Goal: Task Accomplishment & Management: Manage account settings

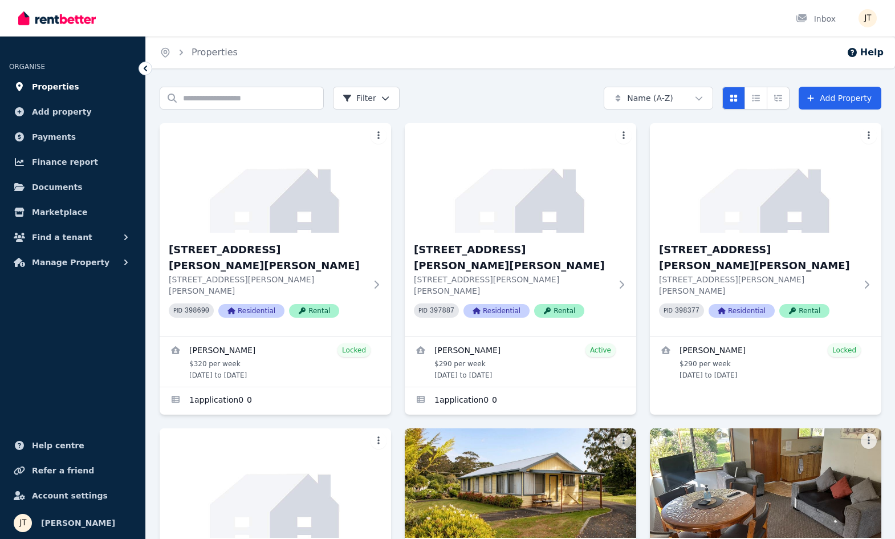
click at [59, 84] on span "Properties" at bounding box center [55, 87] width 47 height 14
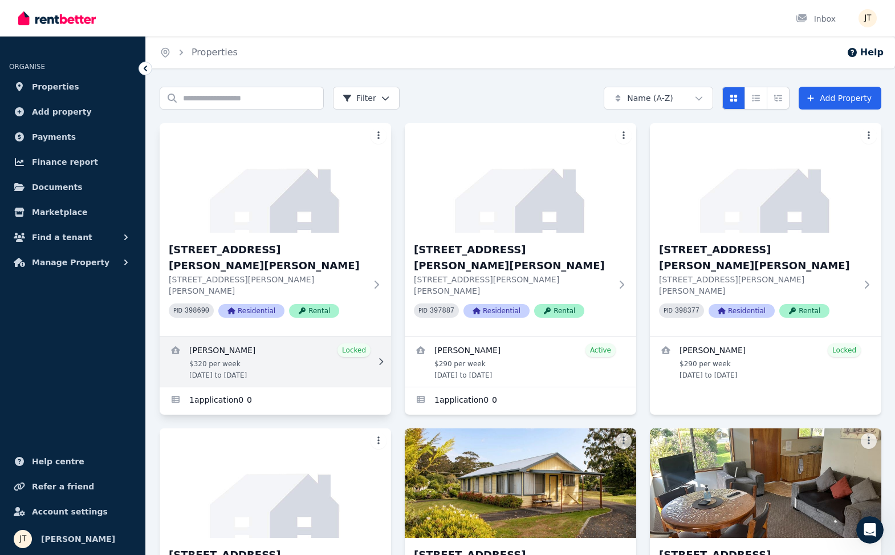
click at [263, 336] on link "View details for Mathieu Venezia" at bounding box center [276, 361] width 232 height 50
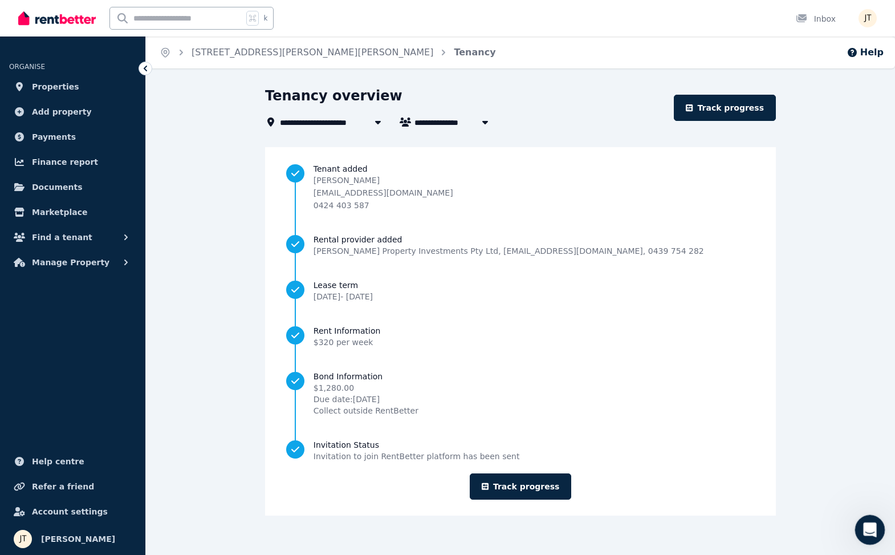
click at [863, 525] on icon "Open Intercom Messenger" at bounding box center [868, 528] width 19 height 19
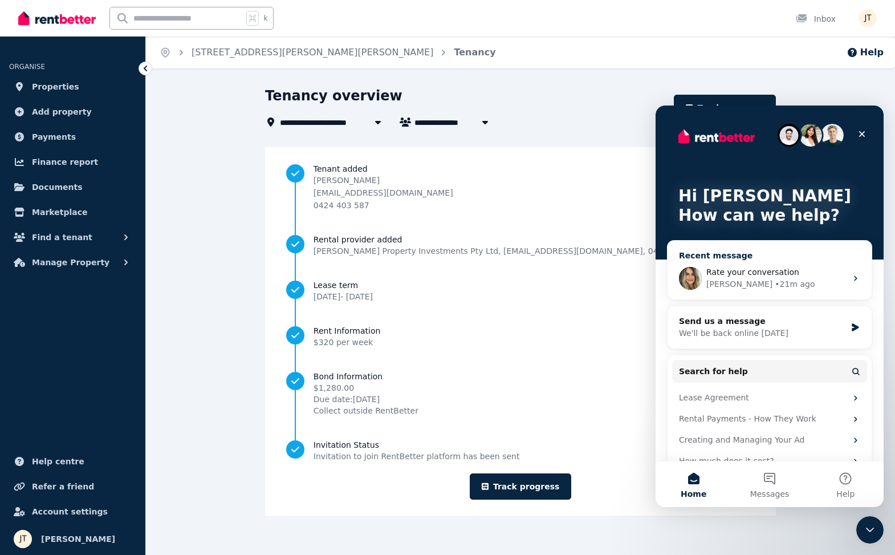
click at [793, 285] on div "[PERSON_NAME] • 21m ago" at bounding box center [777, 284] width 140 height 12
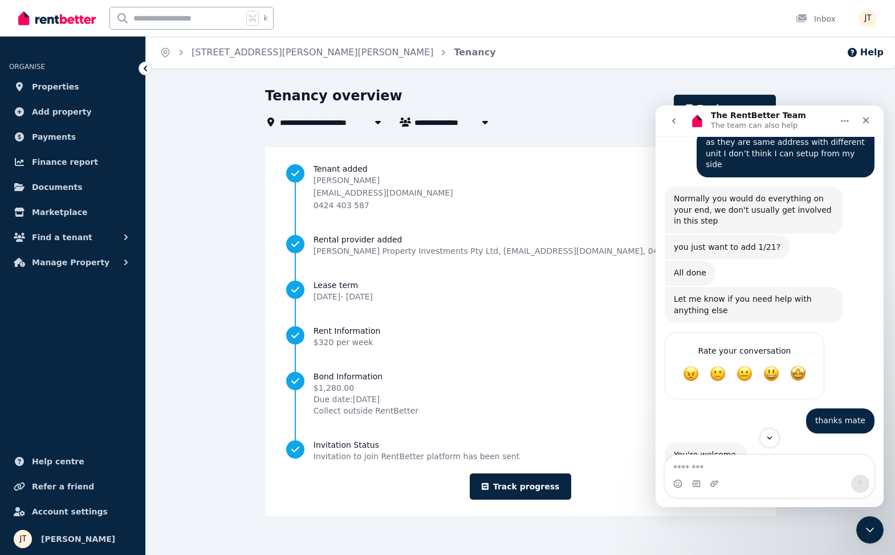
scroll to position [4890, 0]
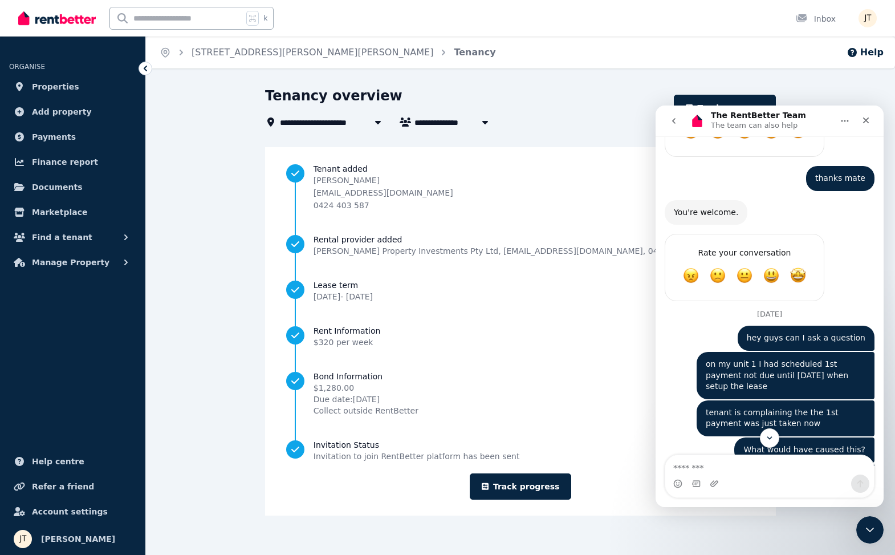
click at [677, 116] on icon "go back" at bounding box center [673, 120] width 9 height 9
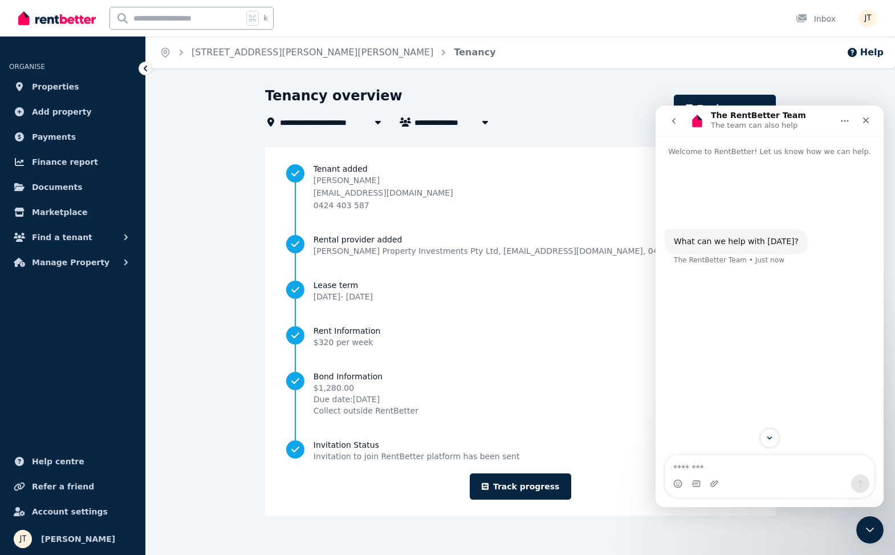
scroll to position [0, 0]
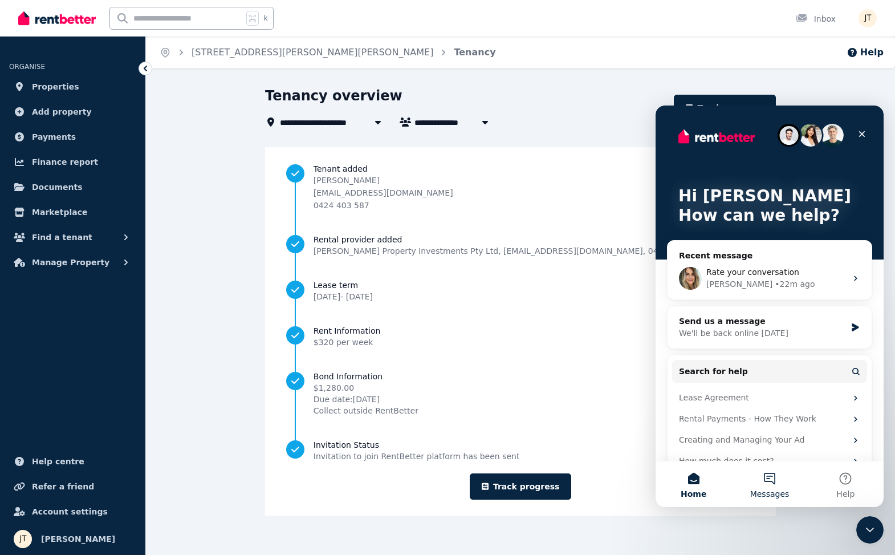
click at [762, 483] on button "Messages" at bounding box center [770, 484] width 76 height 46
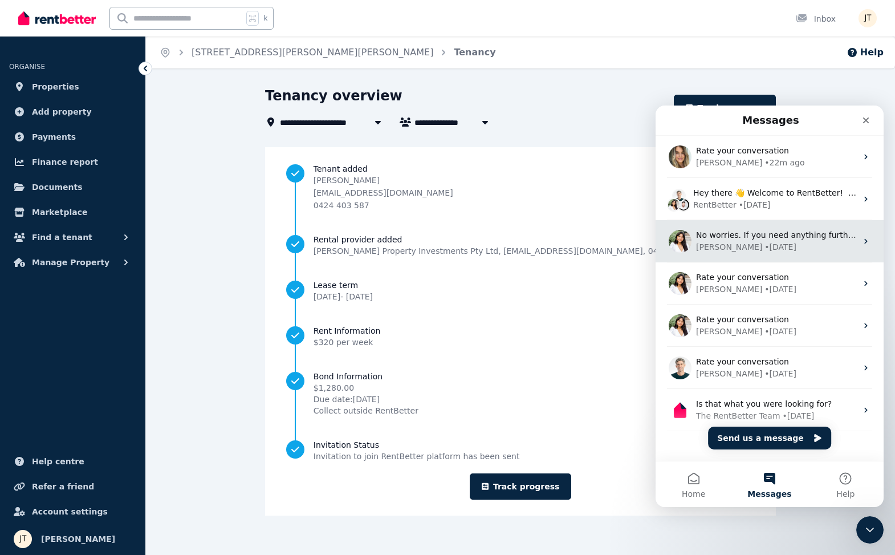
click at [797, 242] on div "[PERSON_NAME] • [DATE]" at bounding box center [776, 247] width 161 height 12
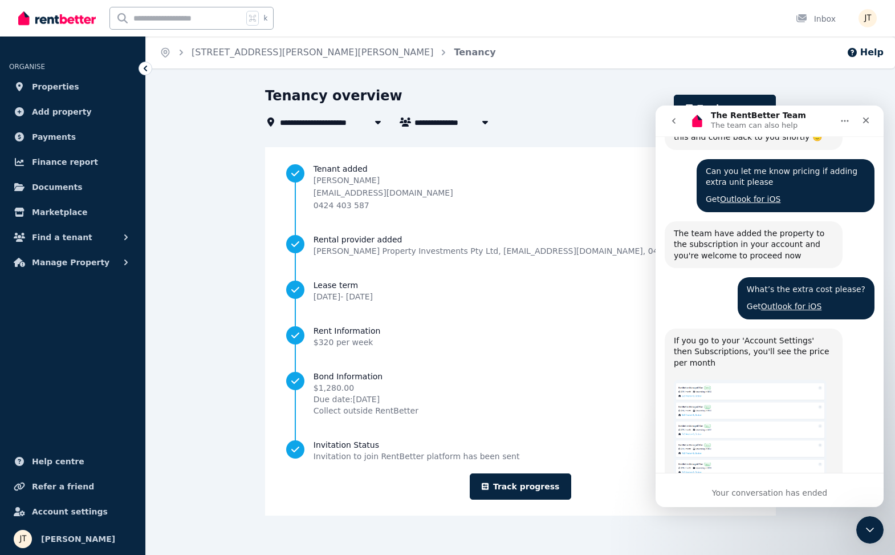
scroll to position [2710, 0]
click at [675, 120] on icon "go back" at bounding box center [673, 121] width 3 height 6
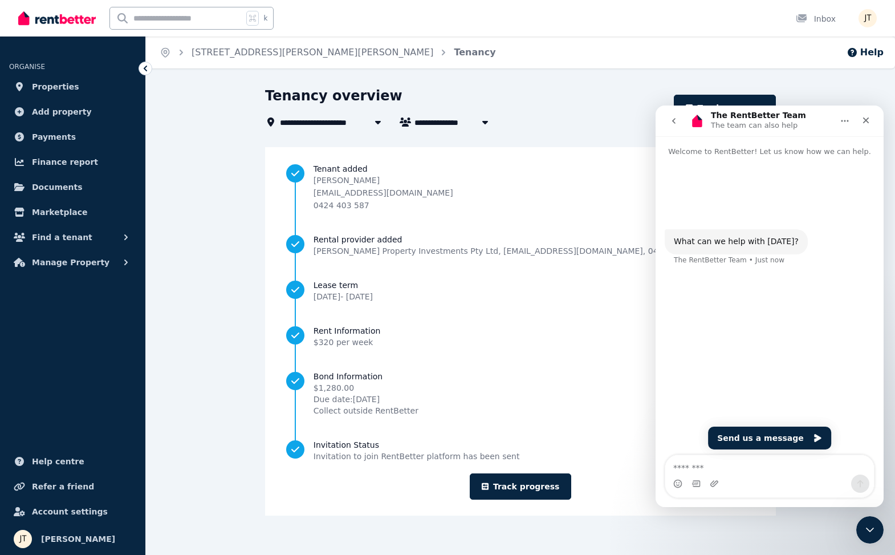
scroll to position [0, 0]
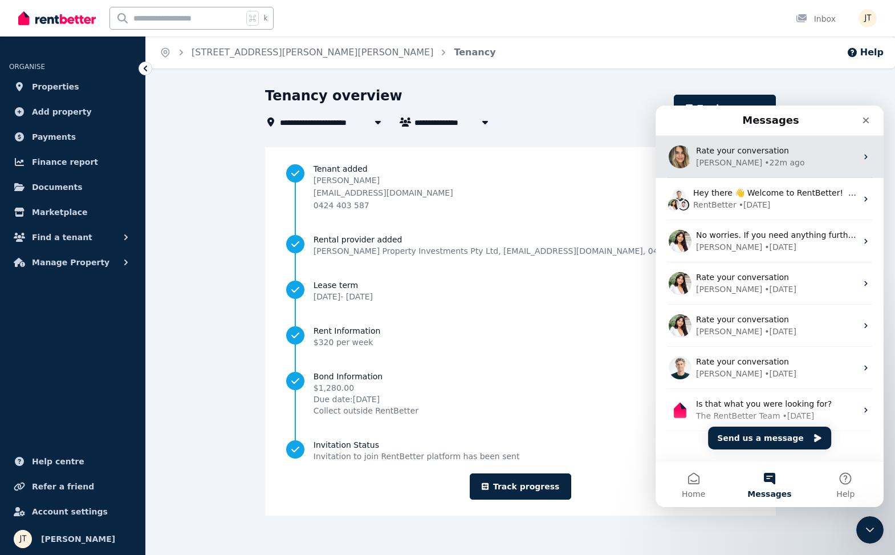
click at [780, 174] on div "Rate your conversation [PERSON_NAME] • 22m ago" at bounding box center [770, 157] width 228 height 42
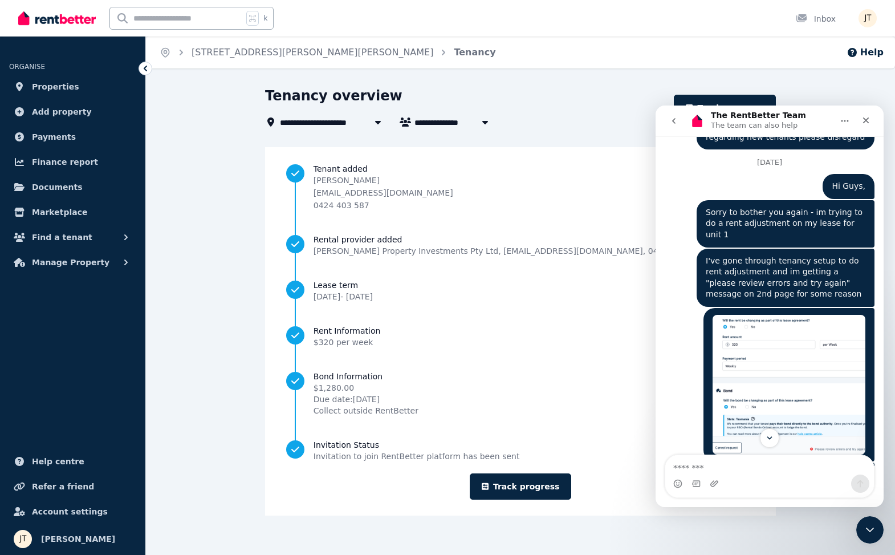
scroll to position [5319, 0]
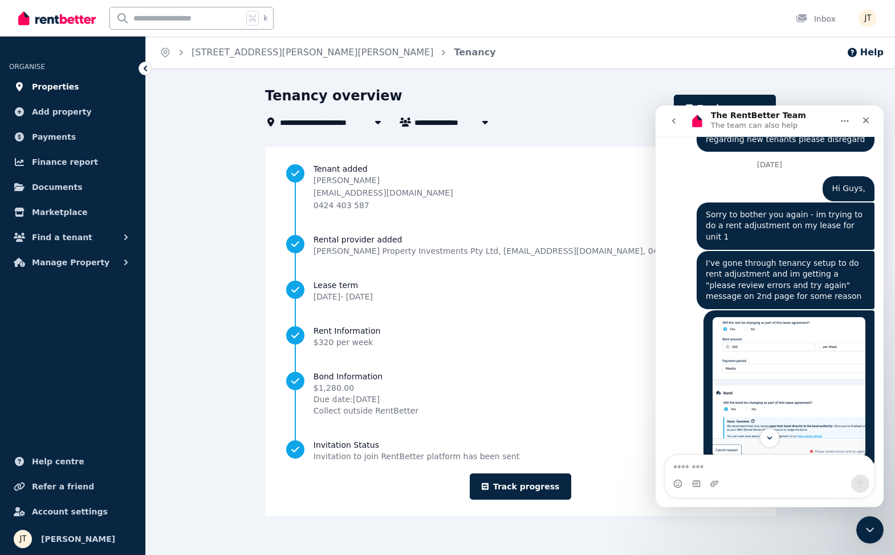
click at [50, 92] on span "Properties" at bounding box center [55, 87] width 47 height 14
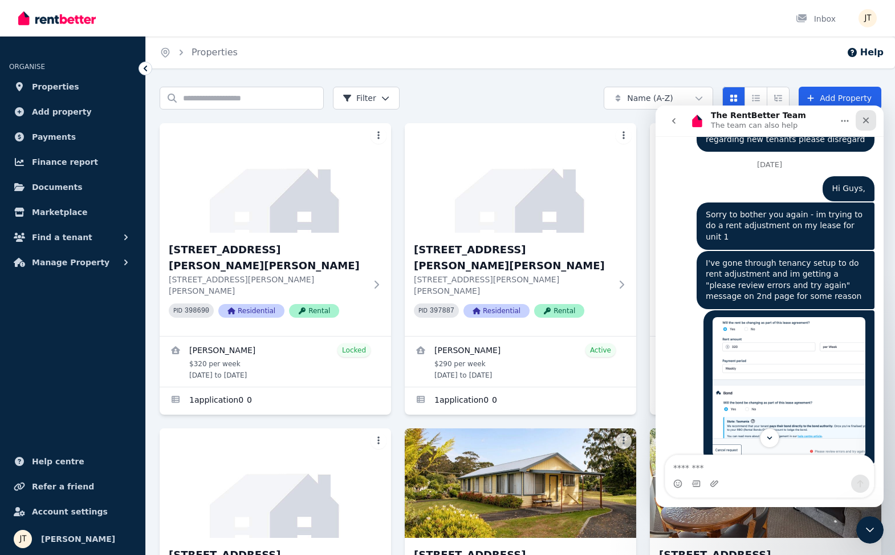
click at [872, 123] on div "Close" at bounding box center [866, 120] width 21 height 21
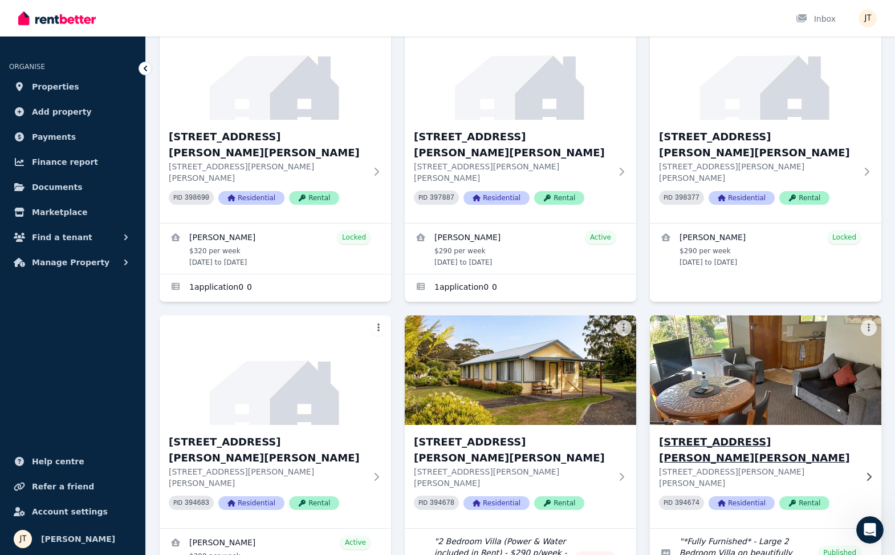
scroll to position [135, 0]
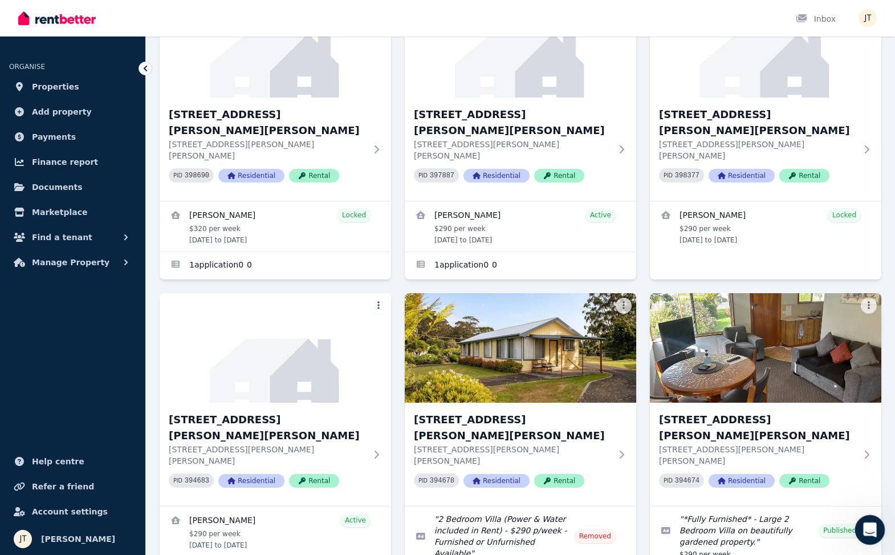
click at [872, 527] on icon "Open Intercom Messenger" at bounding box center [868, 528] width 19 height 19
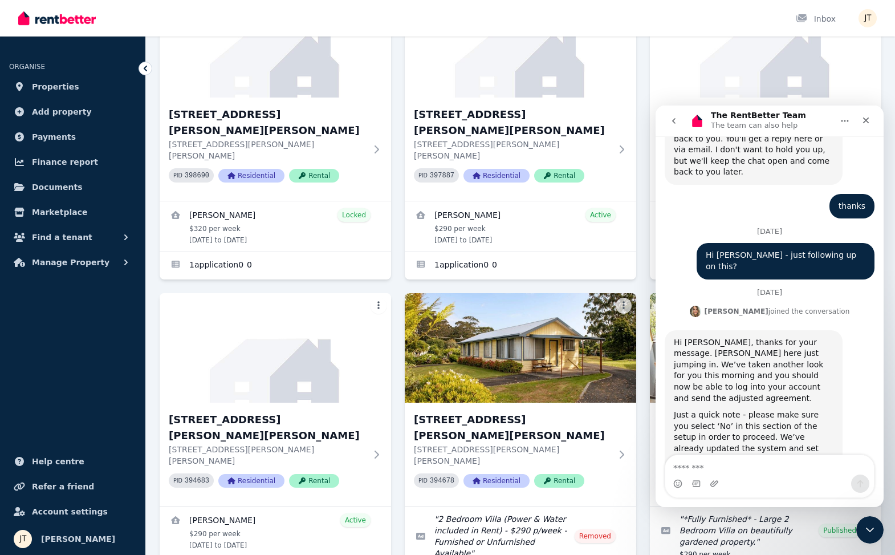
scroll to position [6073, 0]
click at [738, 462] on textarea "Message…" at bounding box center [769, 464] width 209 height 19
type textarea "**********"
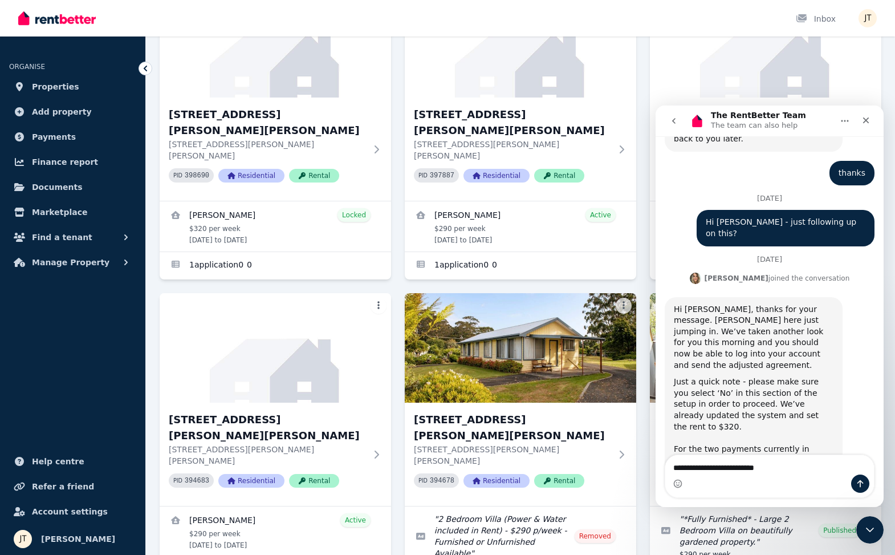
click at [744, 465] on textarea "**********" at bounding box center [769, 464] width 209 height 19
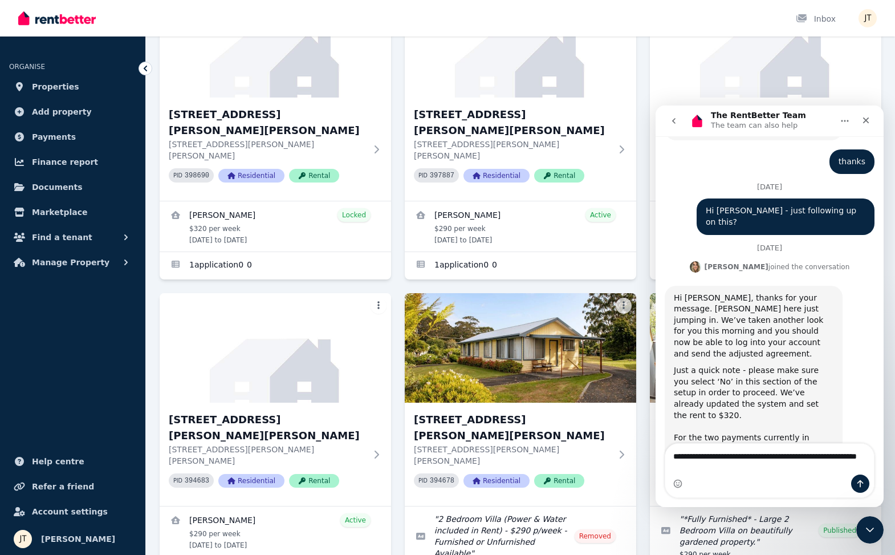
drag, startPoint x: 688, startPoint y: 466, endPoint x: 660, endPoint y: 466, distance: 28.5
click at [660, 466] on div "**********" at bounding box center [770, 470] width 228 height 55
click at [699, 467] on textarea "**********" at bounding box center [769, 459] width 209 height 31
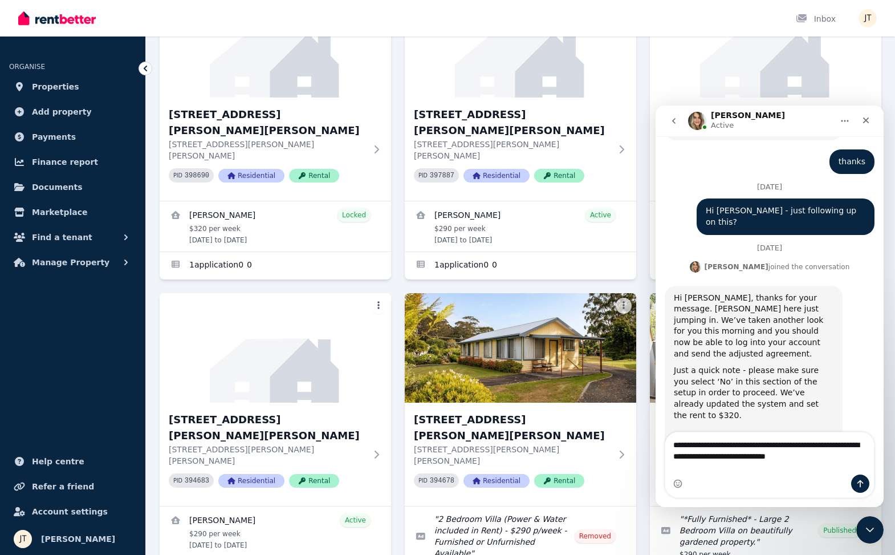
click at [759, 454] on textarea "**********" at bounding box center [769, 447] width 209 height 31
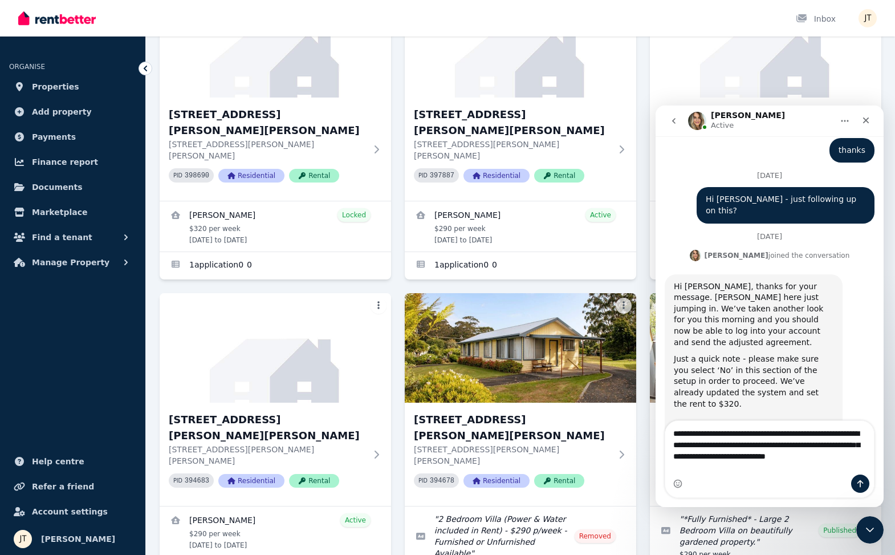
scroll to position [6141, 0]
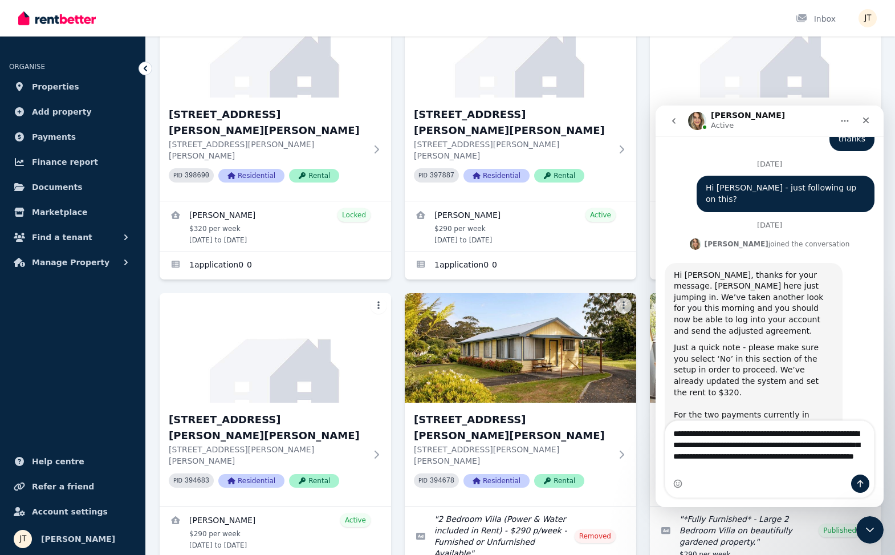
drag, startPoint x: 817, startPoint y: 468, endPoint x: 747, endPoint y: 456, distance: 70.6
click at [747, 456] on textarea "**********" at bounding box center [769, 448] width 209 height 54
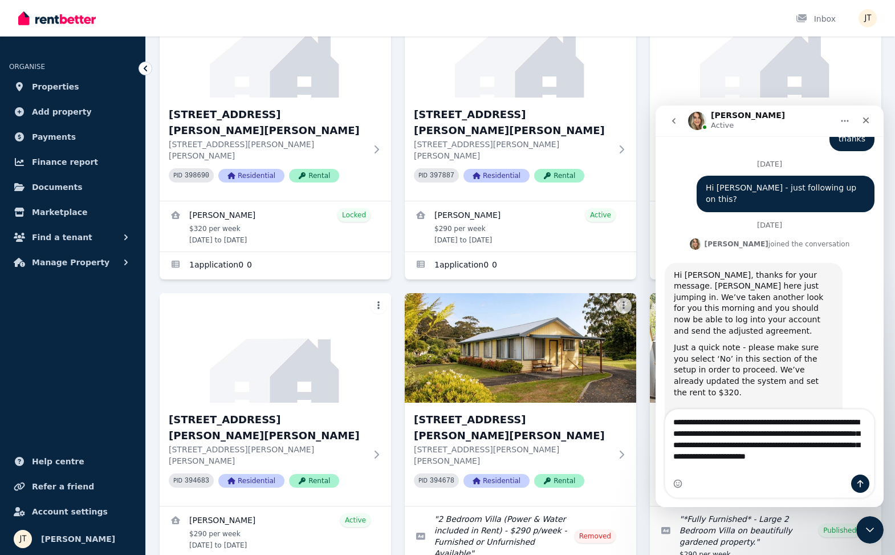
scroll to position [6153, 0]
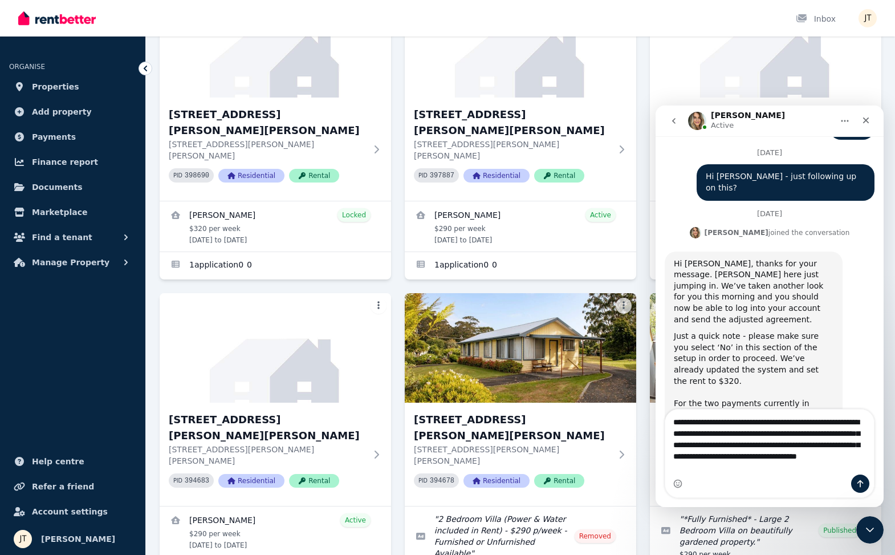
type textarea "**********"
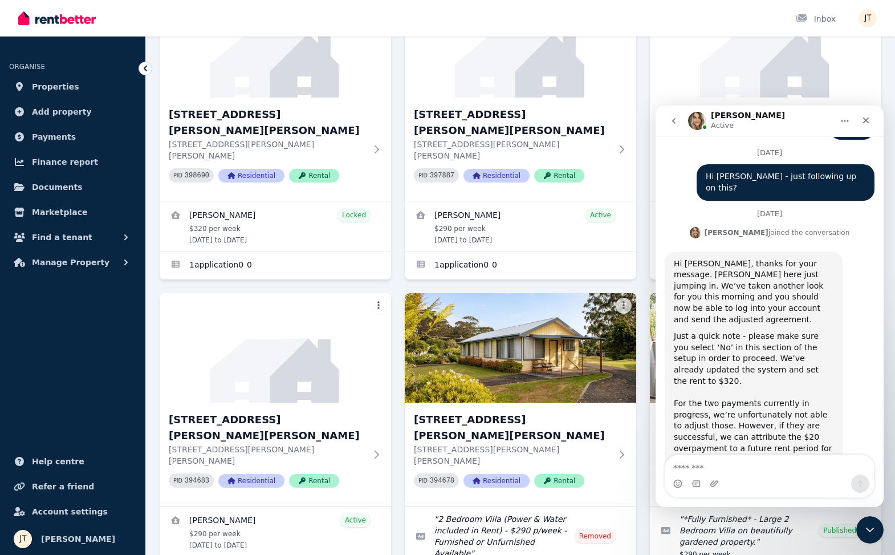
scroll to position [6187, 0]
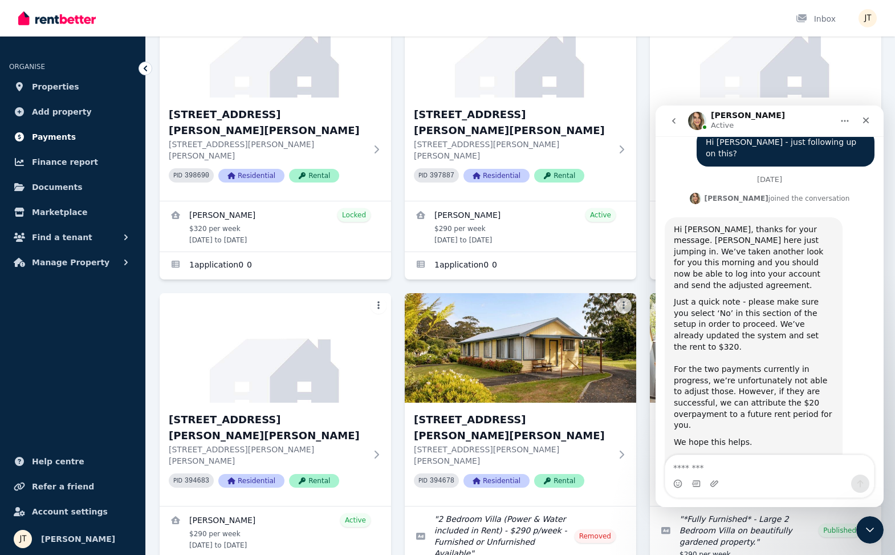
click at [51, 137] on span "Payments" at bounding box center [54, 137] width 44 height 14
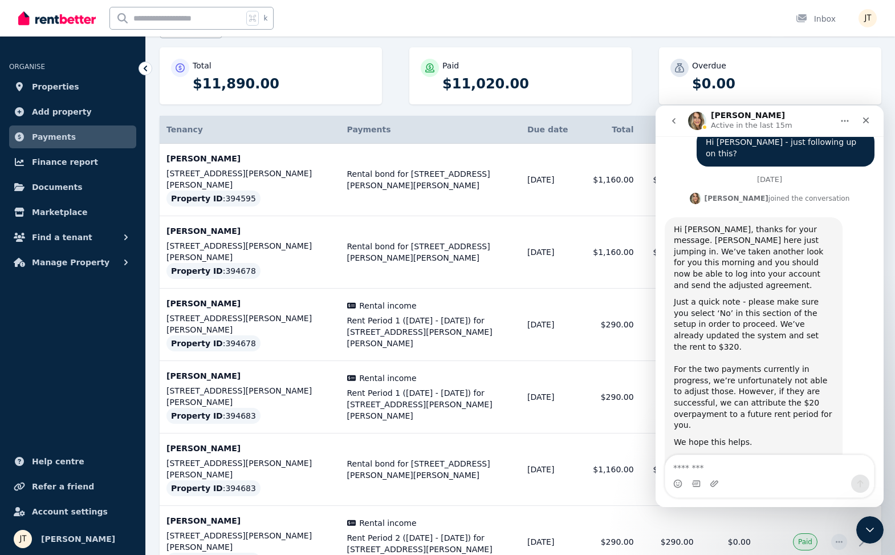
click at [348, 80] on p "$11,890.00" at bounding box center [282, 84] width 178 height 18
drag, startPoint x: 868, startPoint y: 118, endPoint x: 1522, endPoint y: 219, distance: 661.8
click at [868, 118] on icon "Close" at bounding box center [866, 120] width 6 height 6
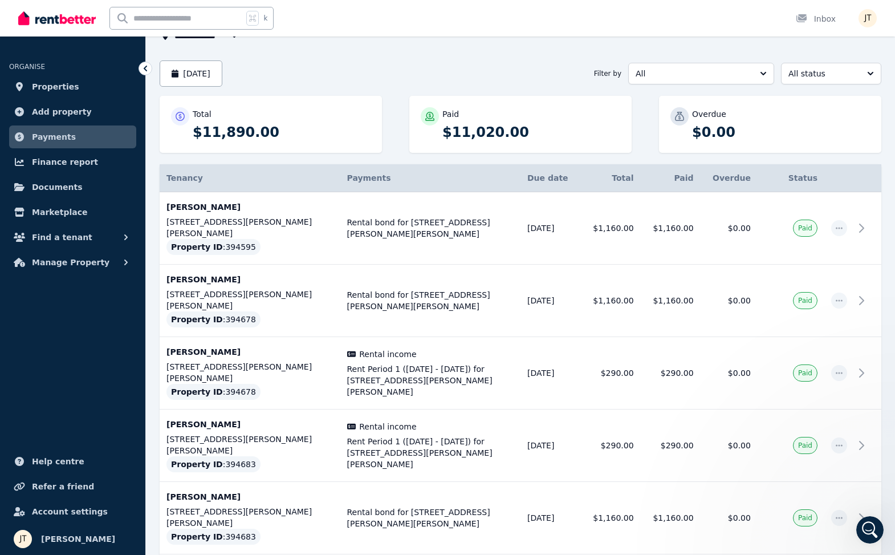
scroll to position [82, 0]
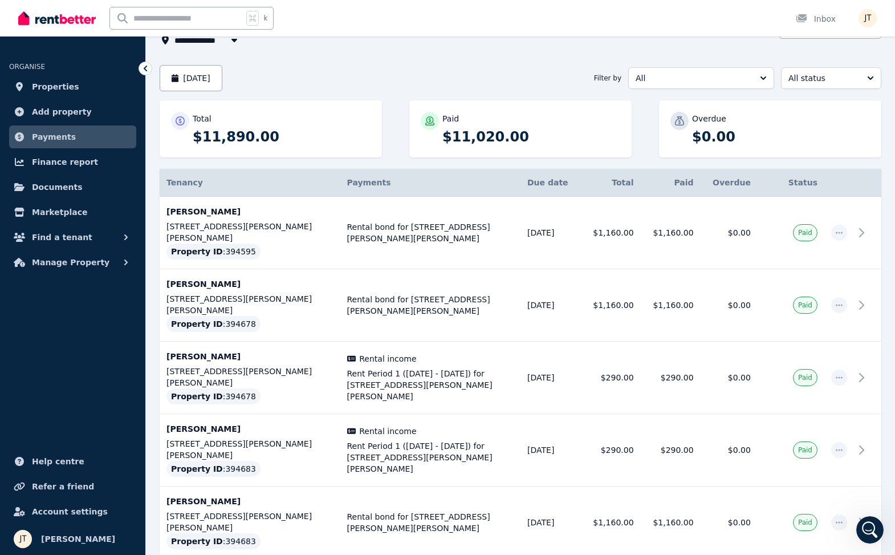
click at [749, 78] on span "All" at bounding box center [693, 77] width 115 height 11
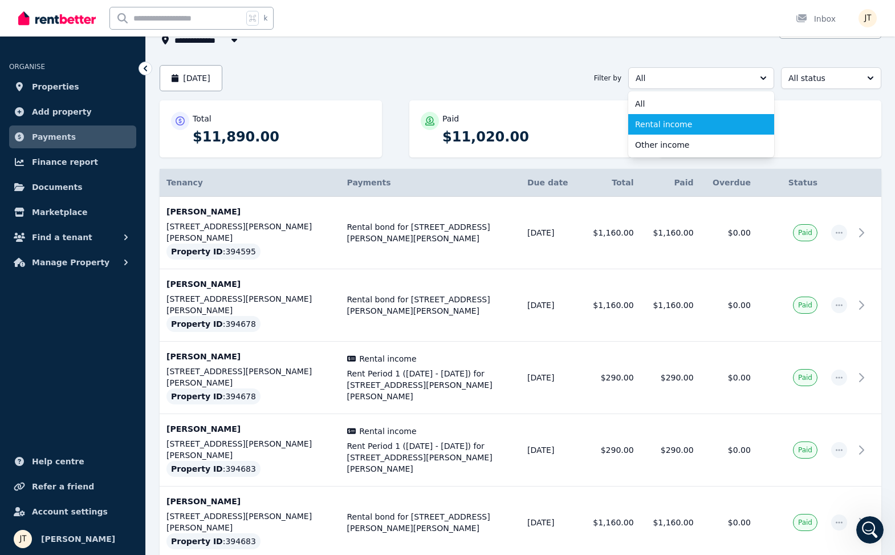
click at [714, 89] on div "All All Rental income Other income" at bounding box center [701, 78] width 146 height 22
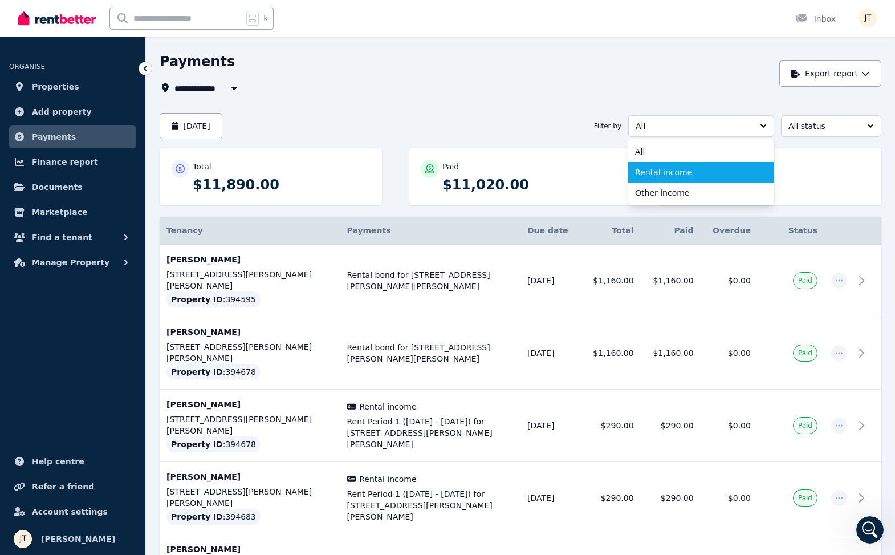
click at [502, 92] on div "**********" at bounding box center [467, 88] width 614 height 14
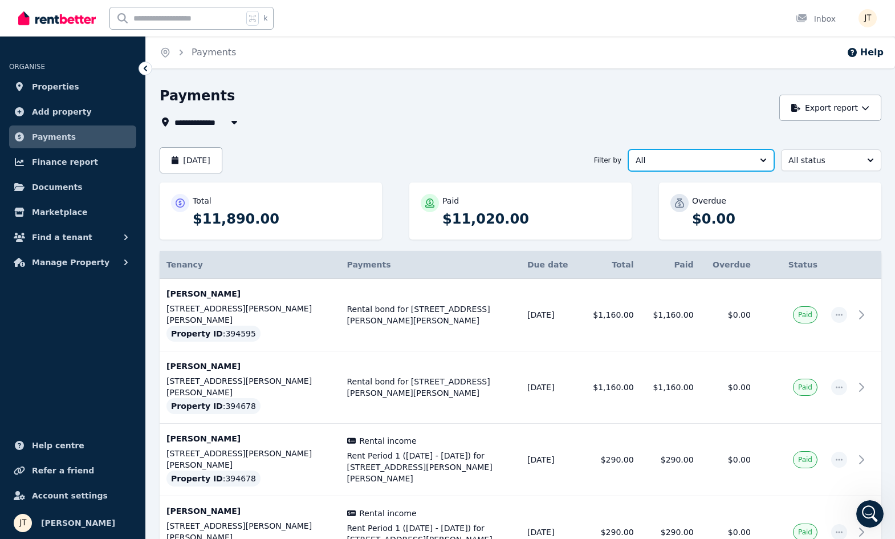
scroll to position [0, 0]
click at [222, 157] on button "[DATE]" at bounding box center [191, 160] width 63 height 26
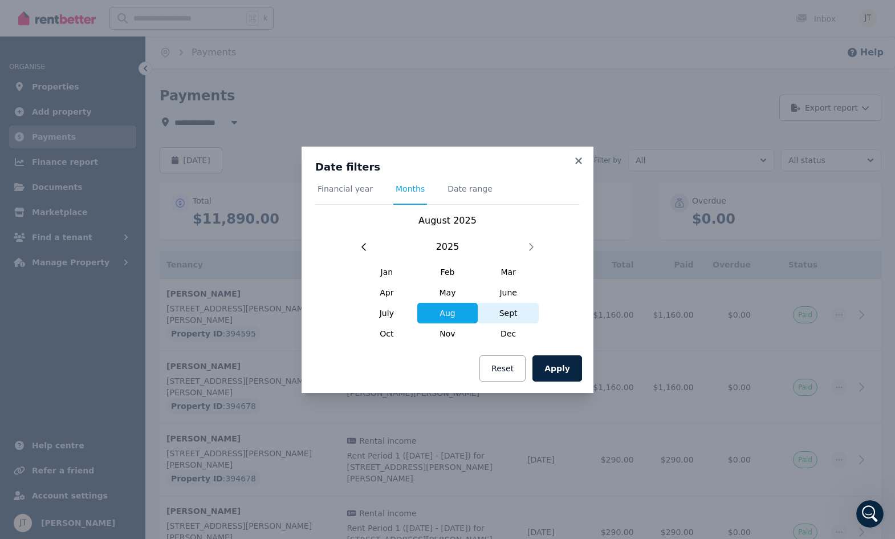
click at [506, 311] on span "Sept" at bounding box center [508, 313] width 61 height 21
click at [557, 358] on button "Apply" at bounding box center [558, 368] width 50 height 26
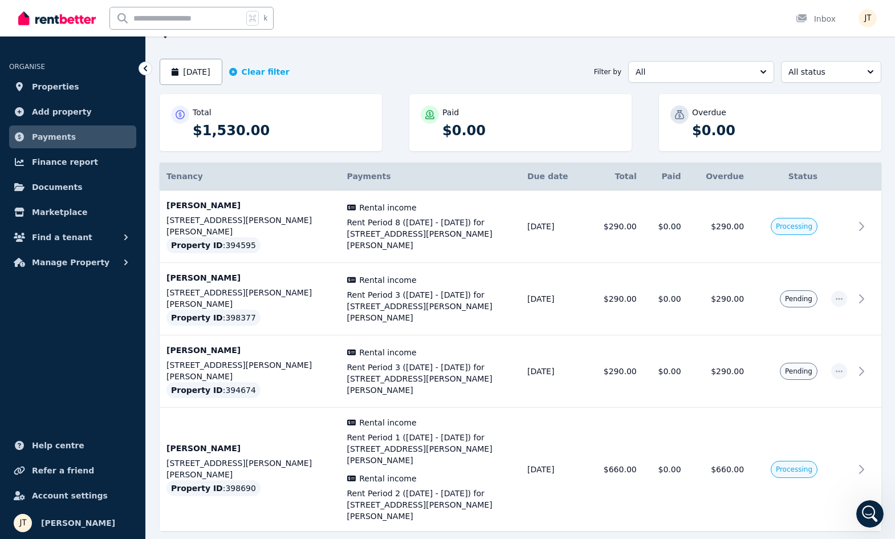
scroll to position [85, 0]
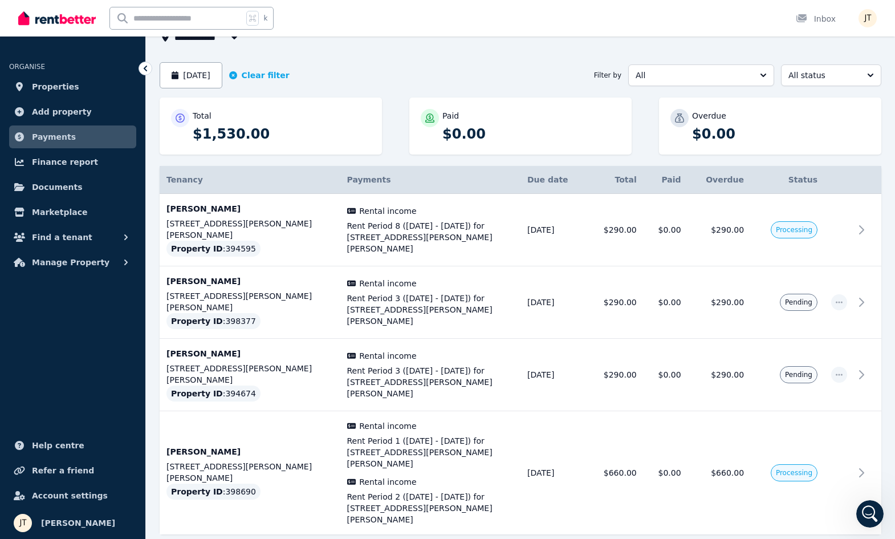
click at [696, 3] on div "k Inbox" at bounding box center [428, 18] width 820 height 36
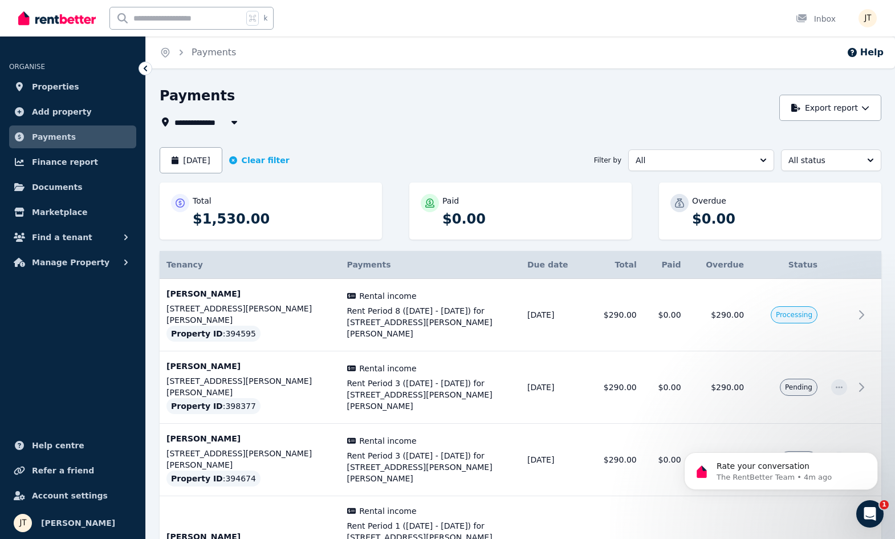
scroll to position [0, 0]
click at [808, 464] on p "Rate your conversation" at bounding box center [790, 466] width 147 height 11
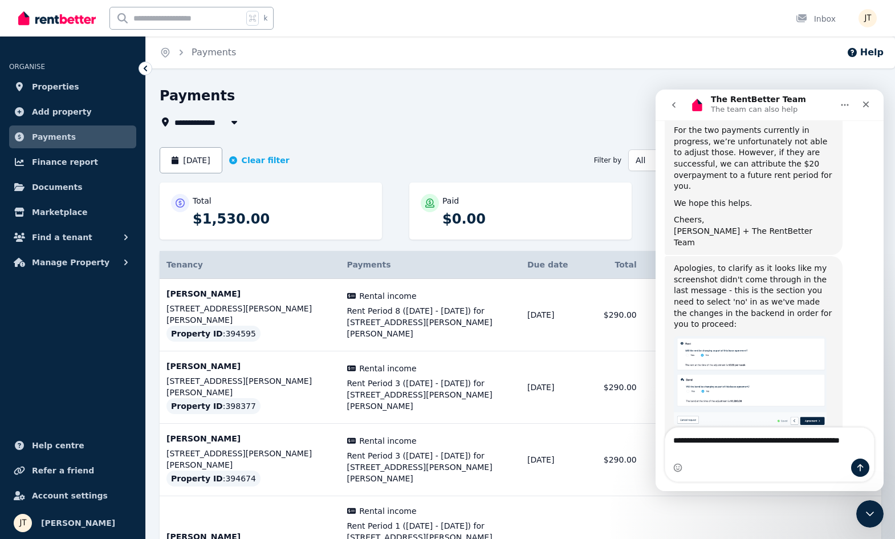
scroll to position [6419, 0]
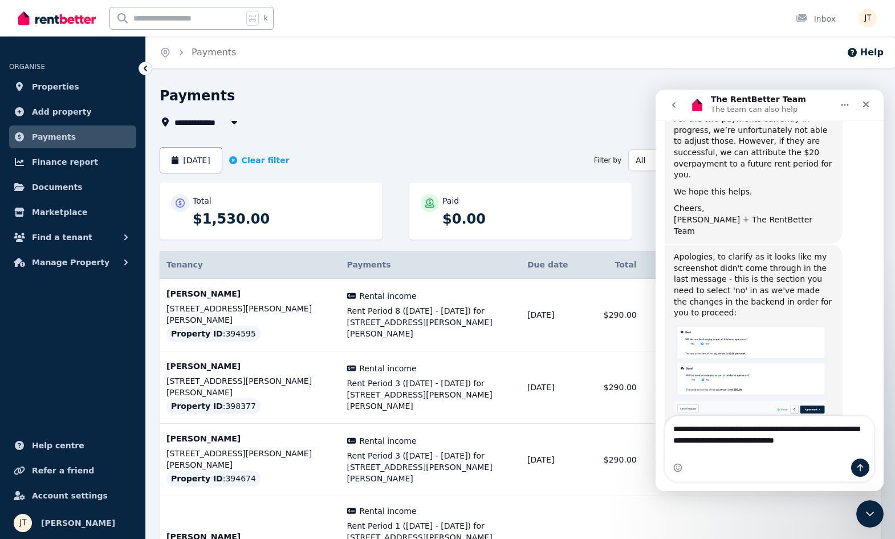
type textarea "**********"
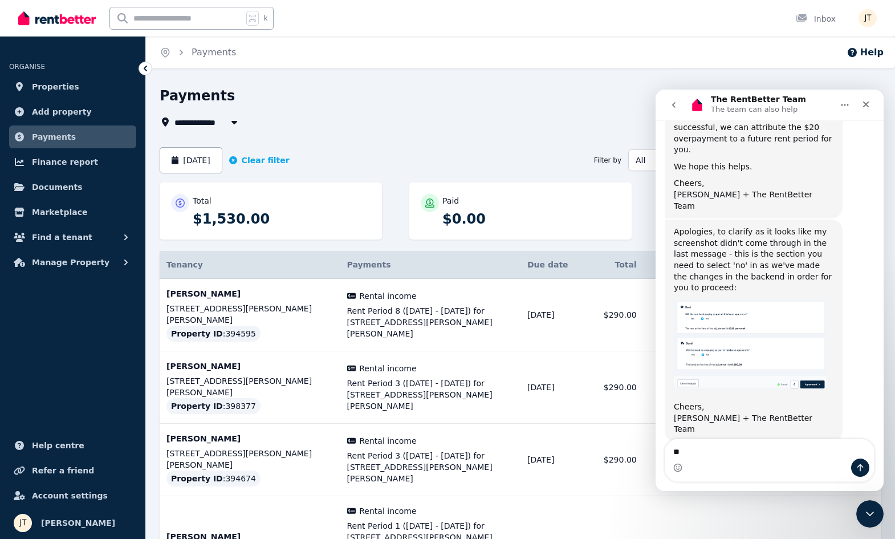
type textarea "*"
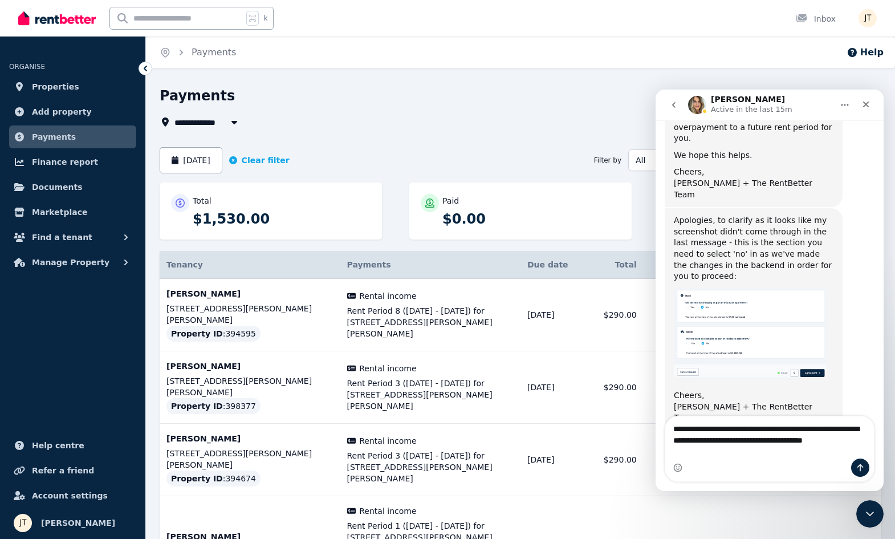
scroll to position [6467, 0]
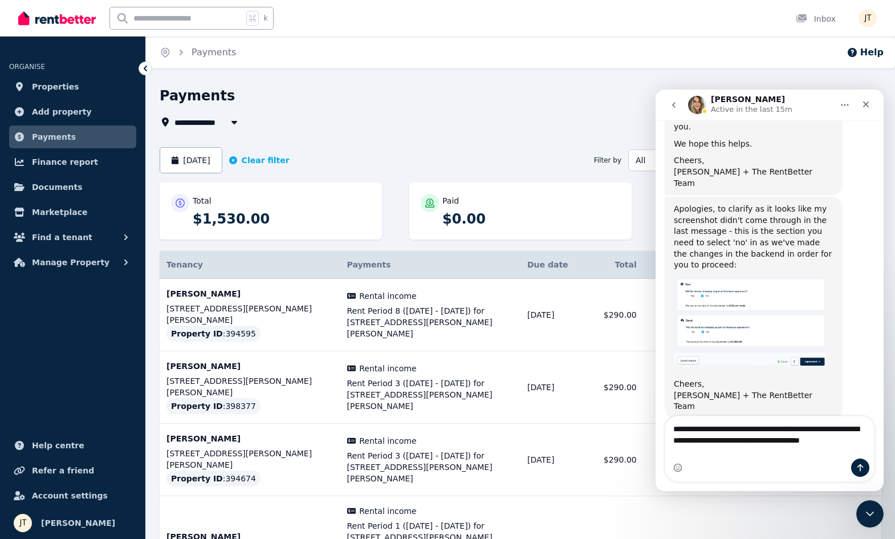
type textarea "**********"
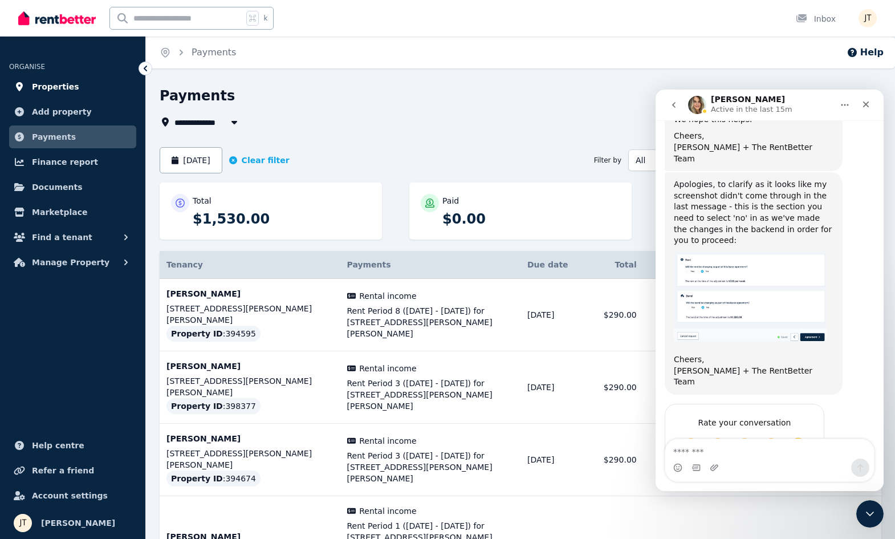
click at [59, 86] on span "Properties" at bounding box center [55, 87] width 47 height 14
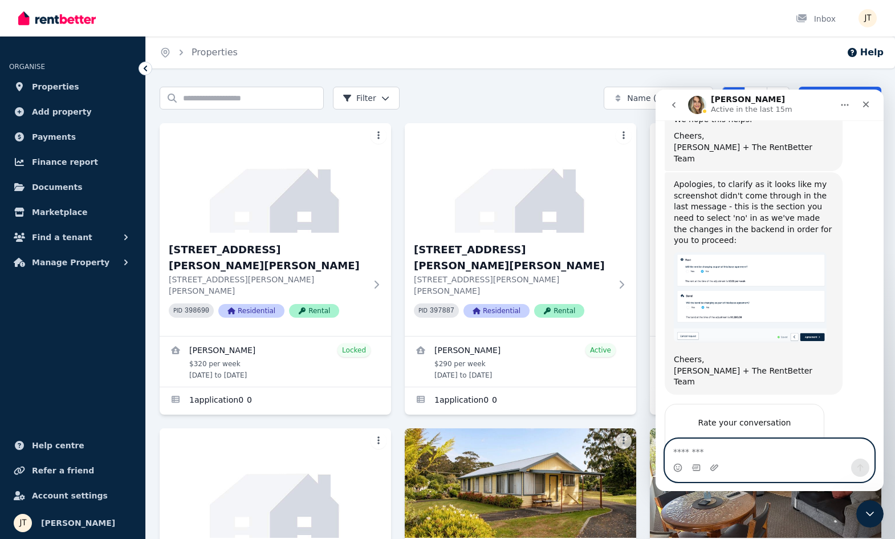
click at [725, 452] on textarea "Message…" at bounding box center [769, 448] width 209 height 19
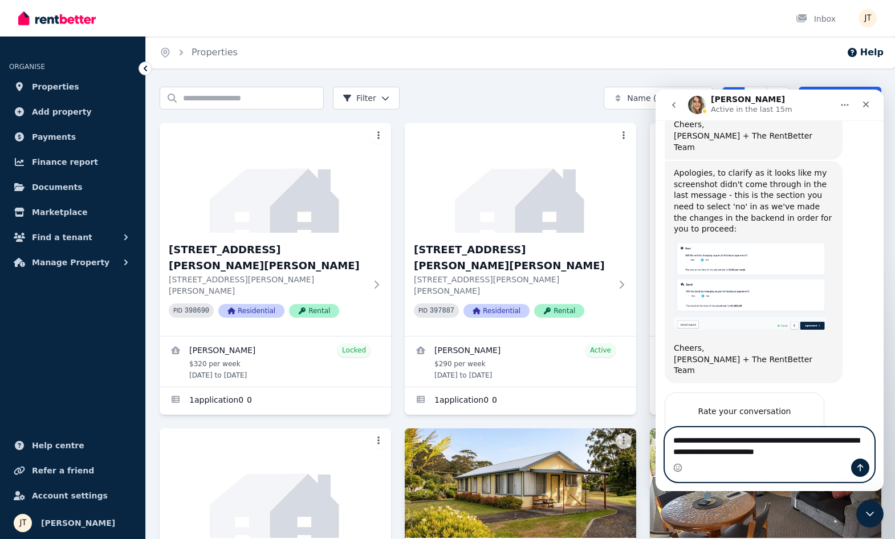
type textarea "**********"
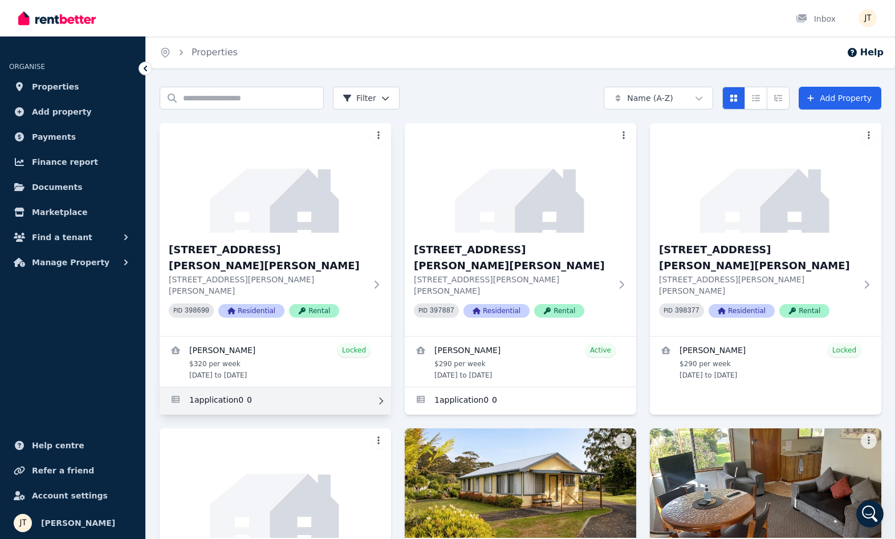
scroll to position [217, 0]
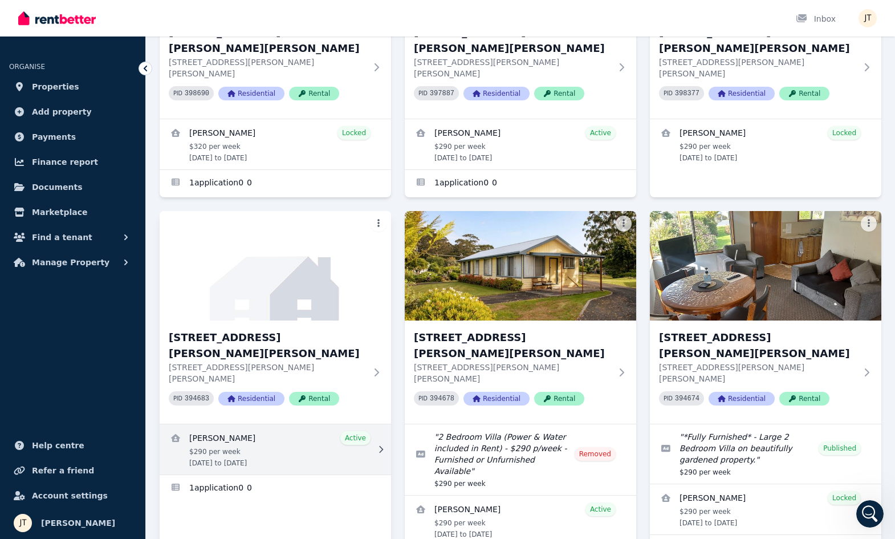
click at [224, 424] on link "View details for Dimity Williams" at bounding box center [276, 449] width 232 height 50
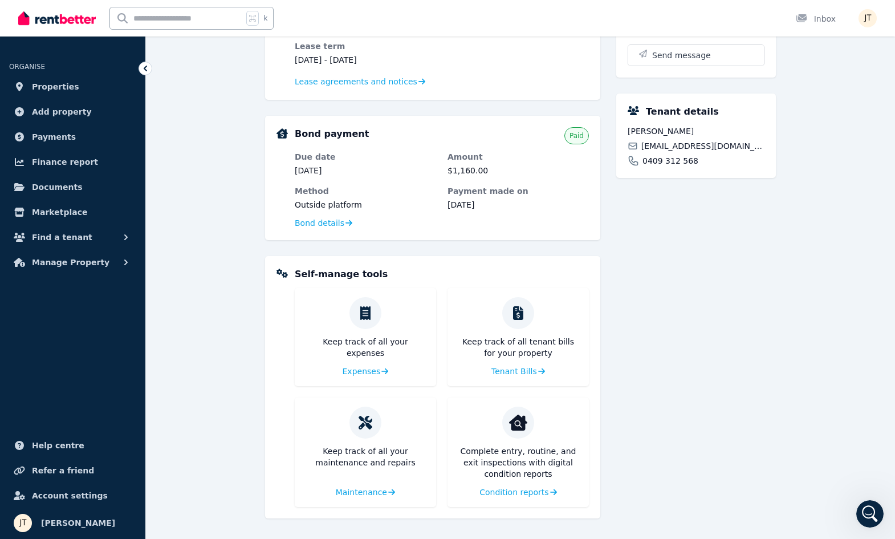
scroll to position [283, 0]
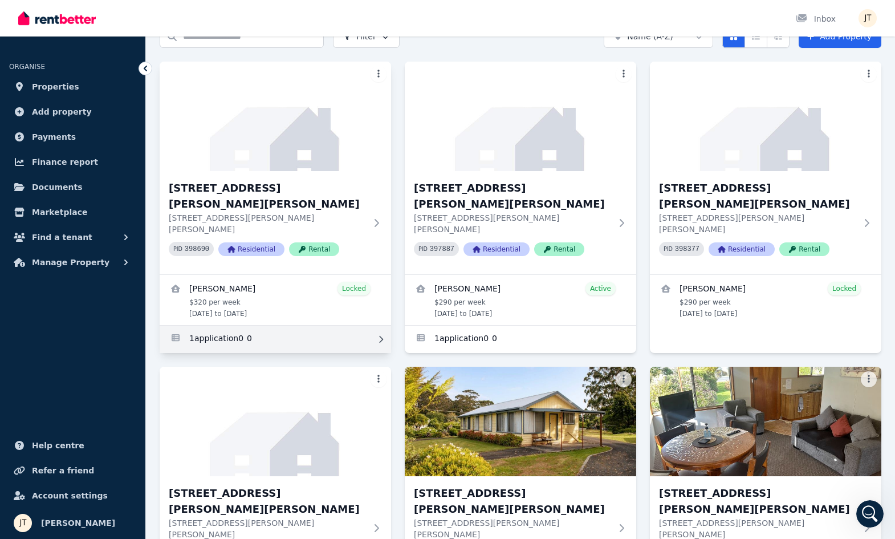
scroll to position [178, 0]
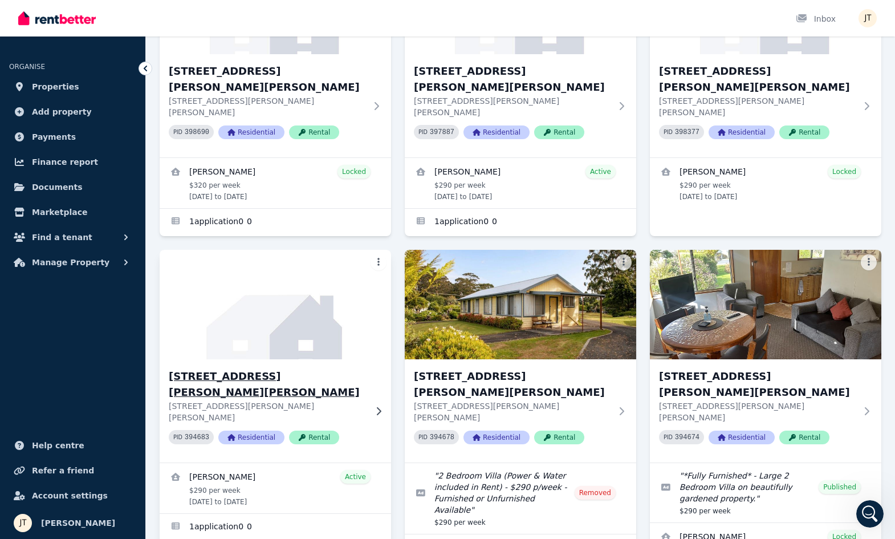
click at [251, 368] on h3 "[STREET_ADDRESS][PERSON_NAME][PERSON_NAME]" at bounding box center [267, 384] width 197 height 32
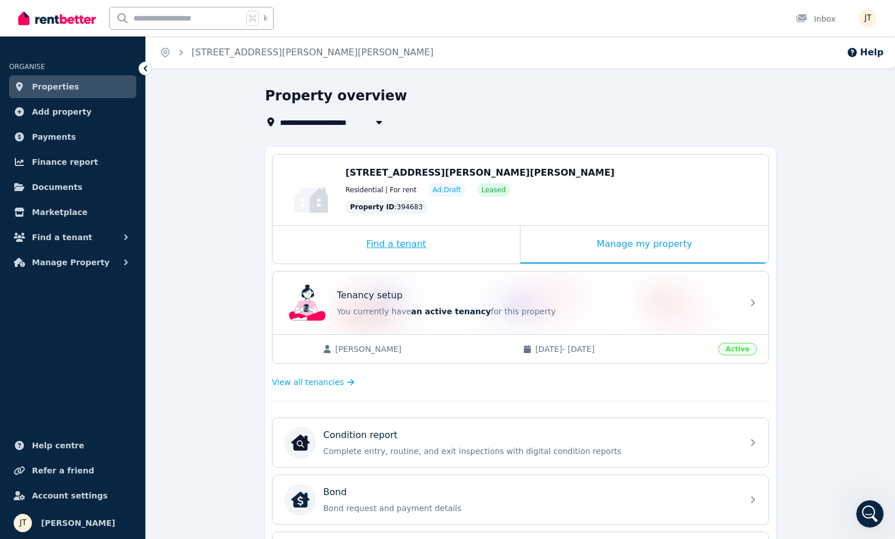
click at [401, 242] on div "Find a tenant" at bounding box center [396, 245] width 247 height 38
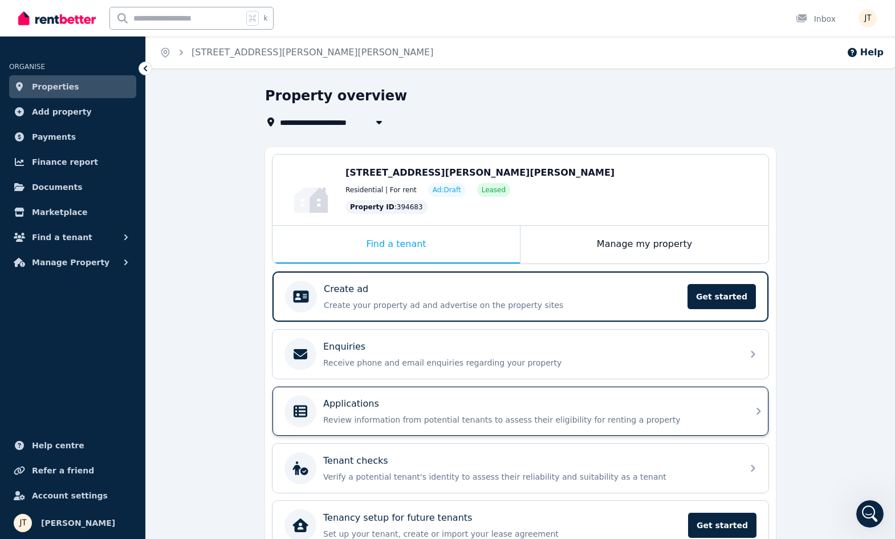
click at [574, 413] on div "Applications Review information from potential tenants to assess their eligibil…" at bounding box center [529, 411] width 413 height 29
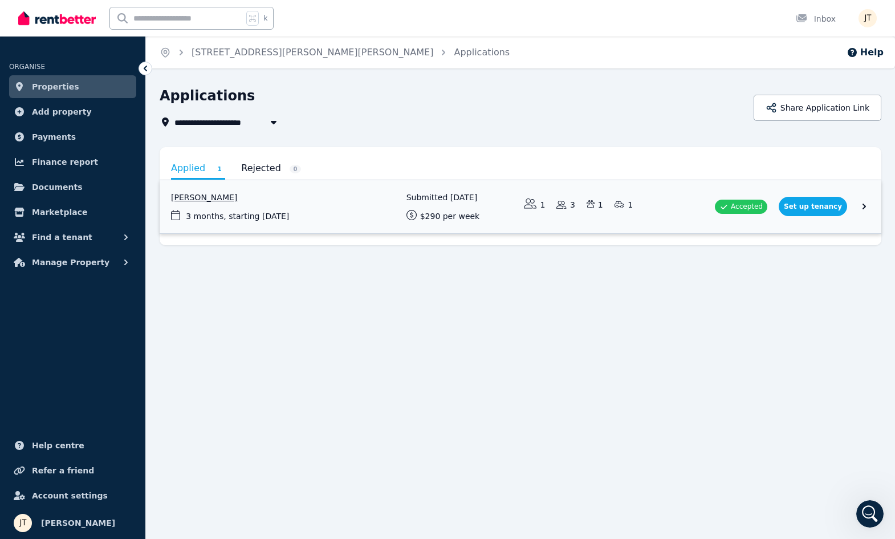
click at [834, 206] on link "View application: Dimity Williams" at bounding box center [521, 206] width 722 height 53
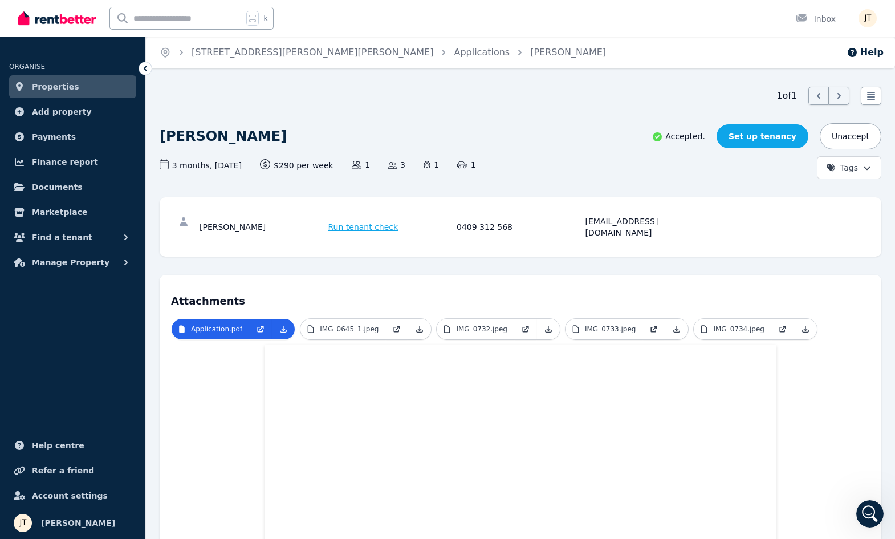
click at [768, 141] on link "Set up tenancy" at bounding box center [763, 136] width 92 height 24
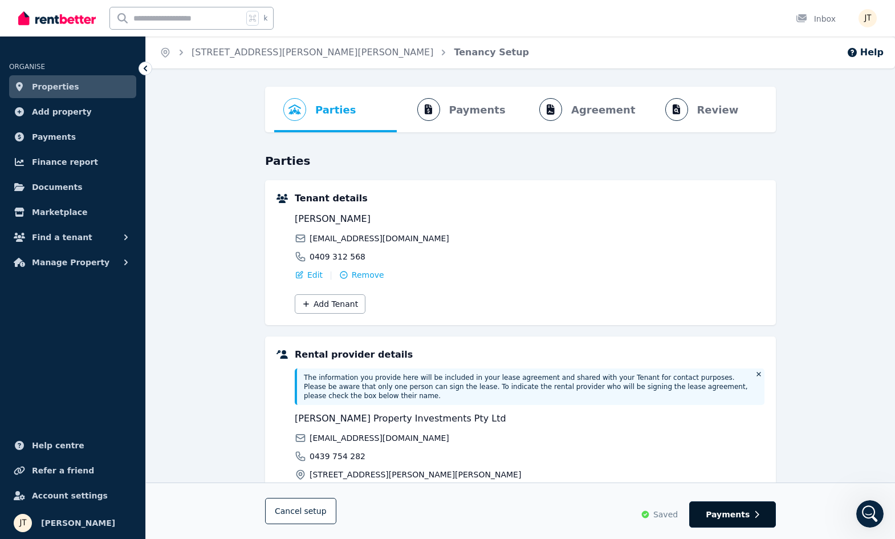
click at [751, 517] on button "Payments" at bounding box center [732, 514] width 87 height 26
select select "**********"
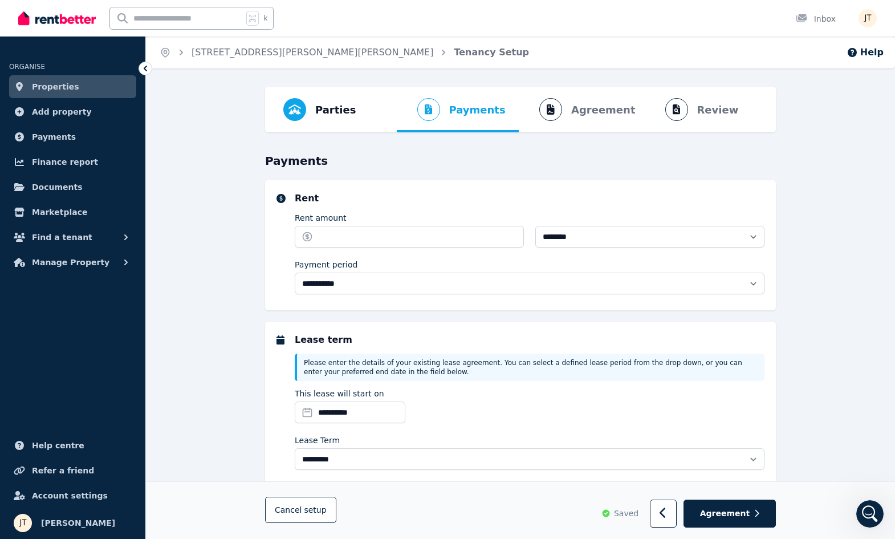
select select "**********"
click at [388, 413] on input "**********" at bounding box center [350, 412] width 111 height 22
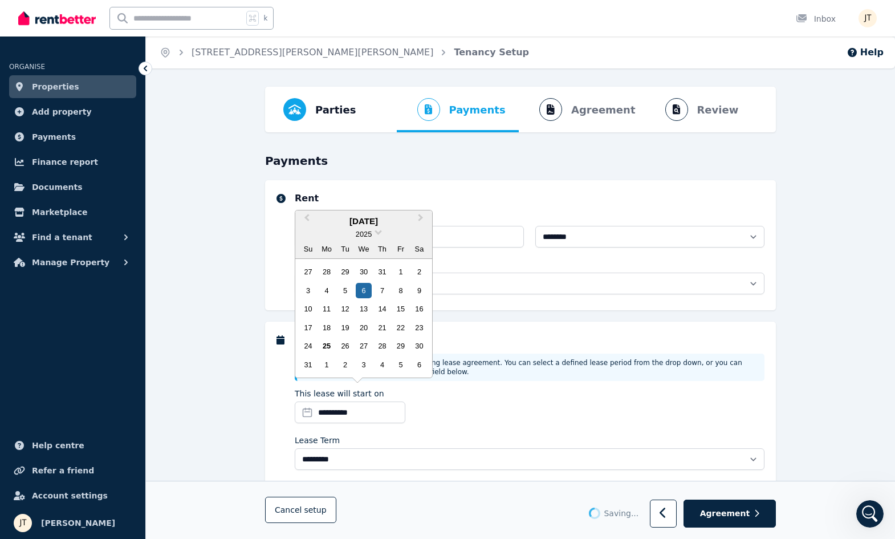
select select "**********"
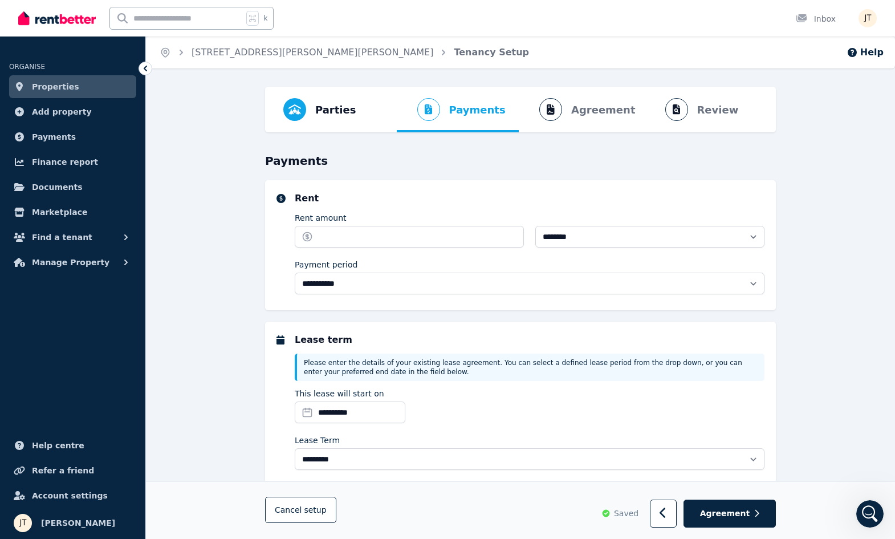
click at [84, 89] on link "Properties" at bounding box center [72, 86] width 127 height 23
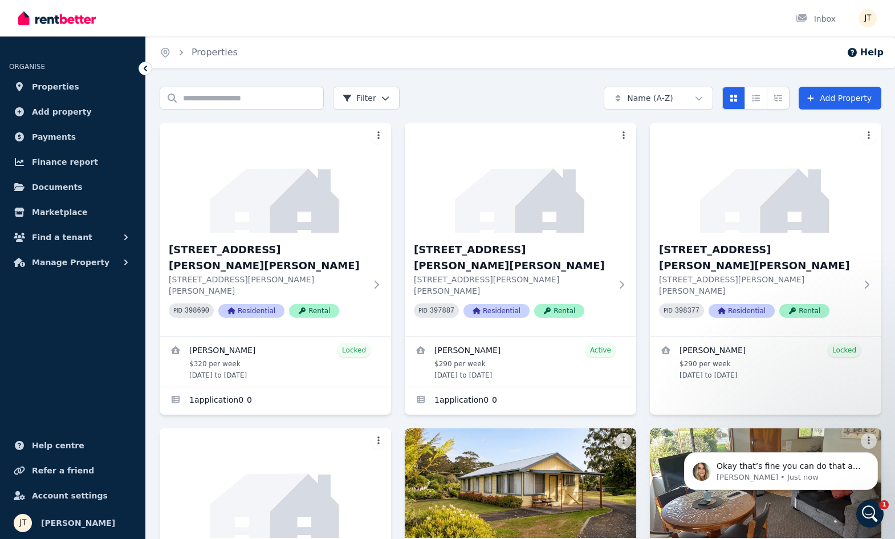
scroll to position [6499, 0]
click at [873, 513] on icon "Open Intercom Messenger" at bounding box center [868, 512] width 19 height 19
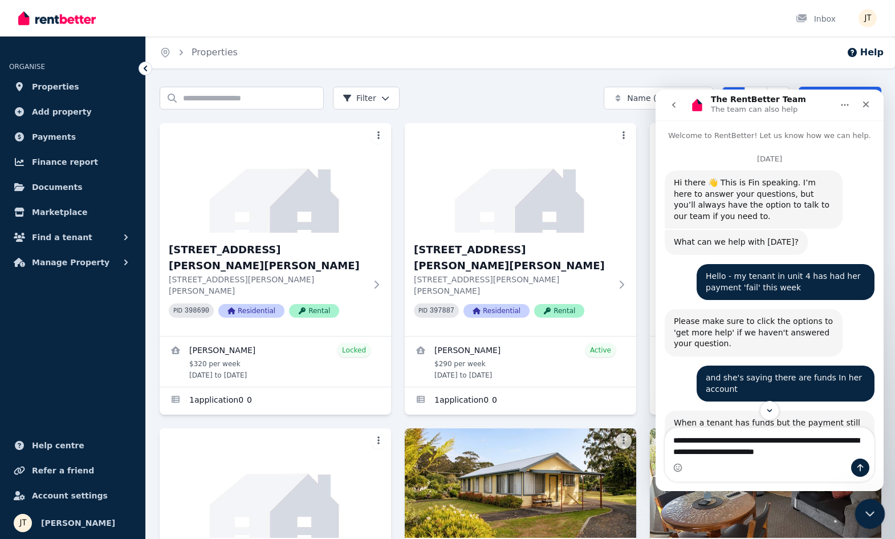
scroll to position [6703, 0]
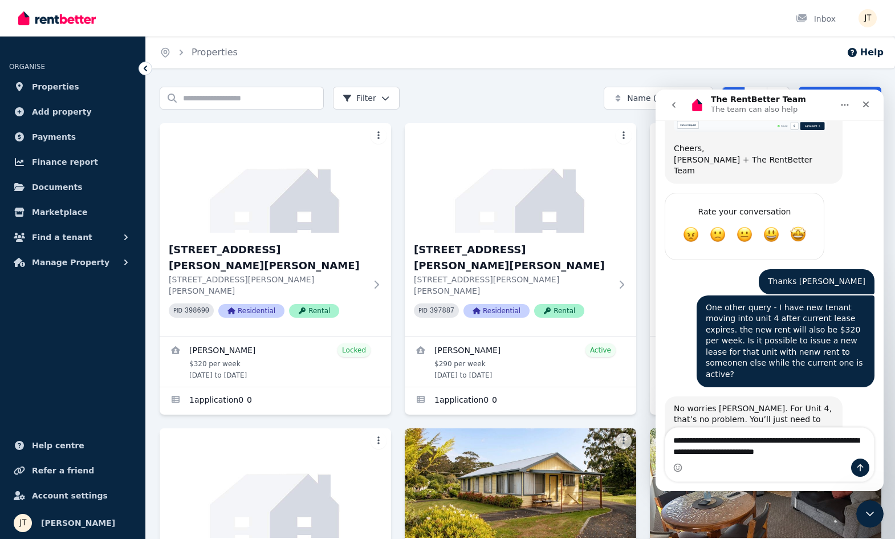
click at [725, 470] on div "Intercom messenger" at bounding box center [769, 467] width 209 height 18
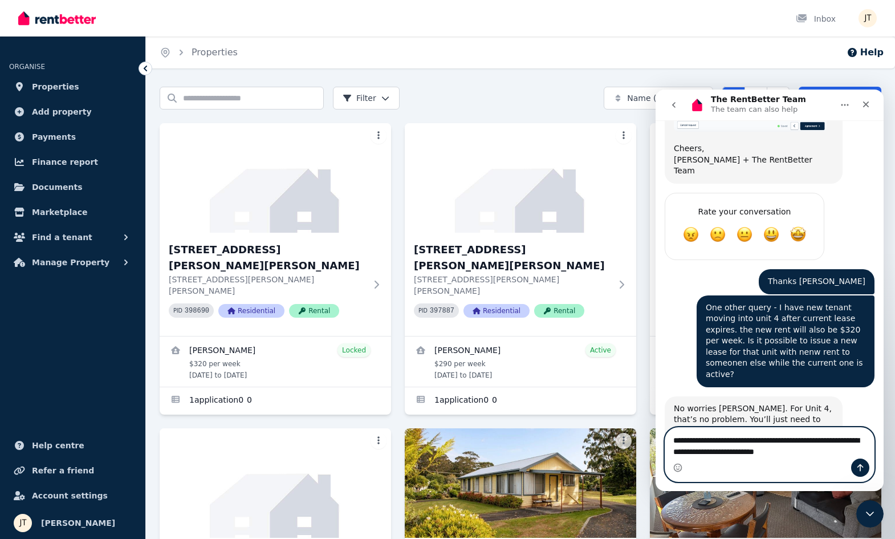
click at [735, 456] on textarea "**********" at bounding box center [769, 443] width 209 height 31
click at [829, 456] on textarea "**********" at bounding box center [769, 443] width 209 height 31
drag, startPoint x: 829, startPoint y: 450, endPoint x: 599, endPoint y: 433, distance: 230.5
click html "The RentBetter Team The team can also help Welcome to RentBetter! Let us know h…"
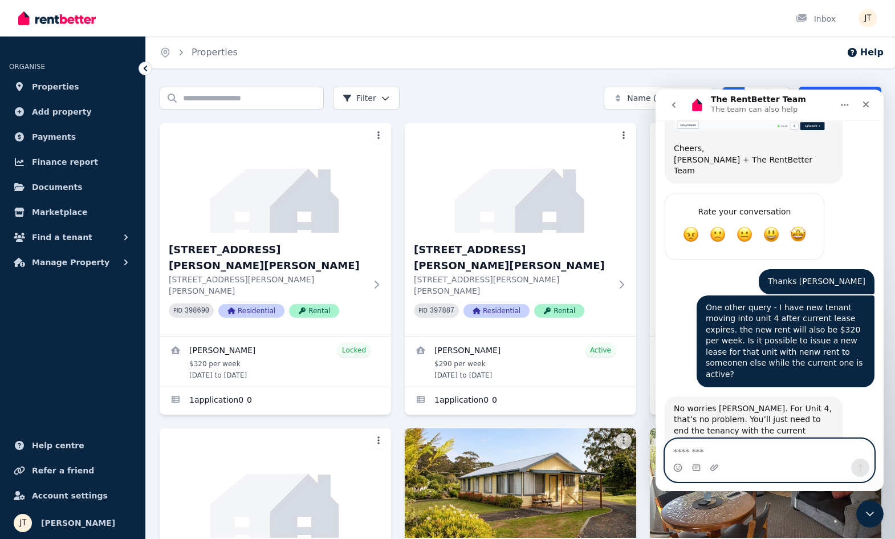
scroll to position [6691, 0]
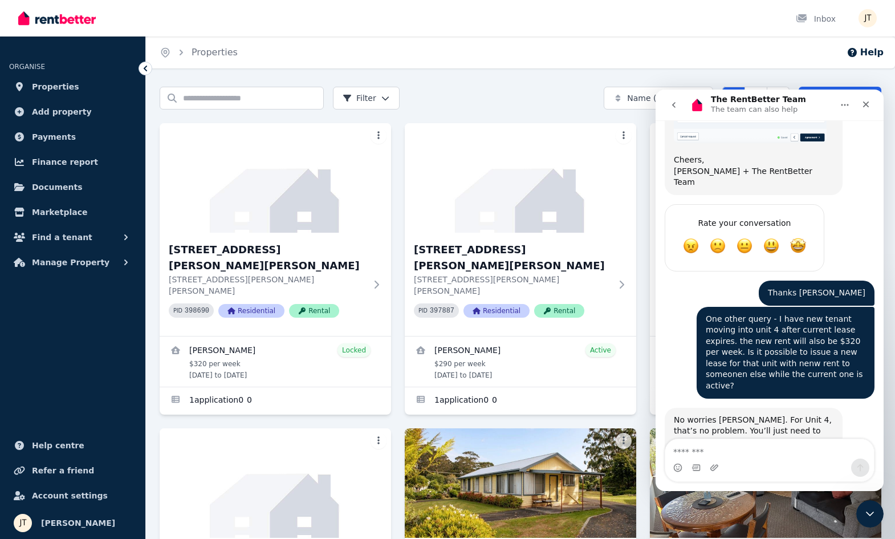
click at [866, 107] on icon "Close" at bounding box center [866, 104] width 9 height 9
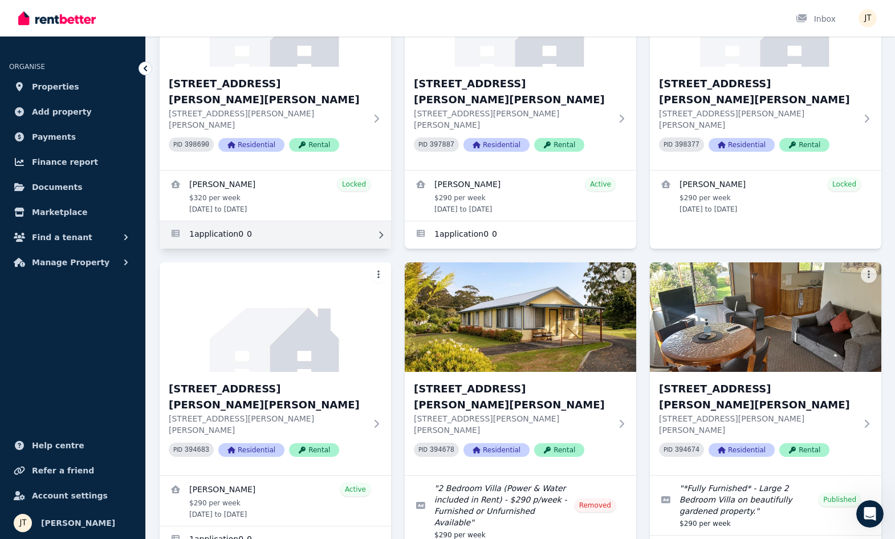
scroll to position [222, 0]
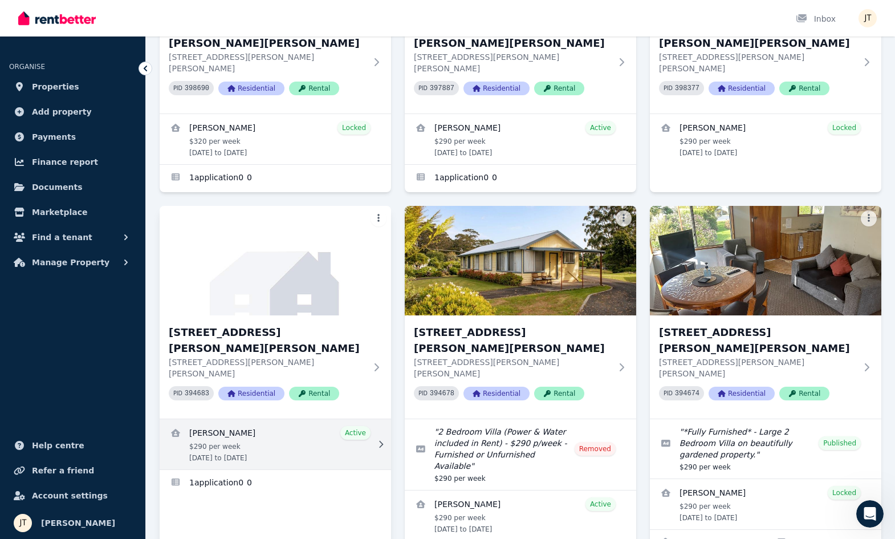
click at [284, 419] on link "View details for Dimity Williams" at bounding box center [276, 444] width 232 height 50
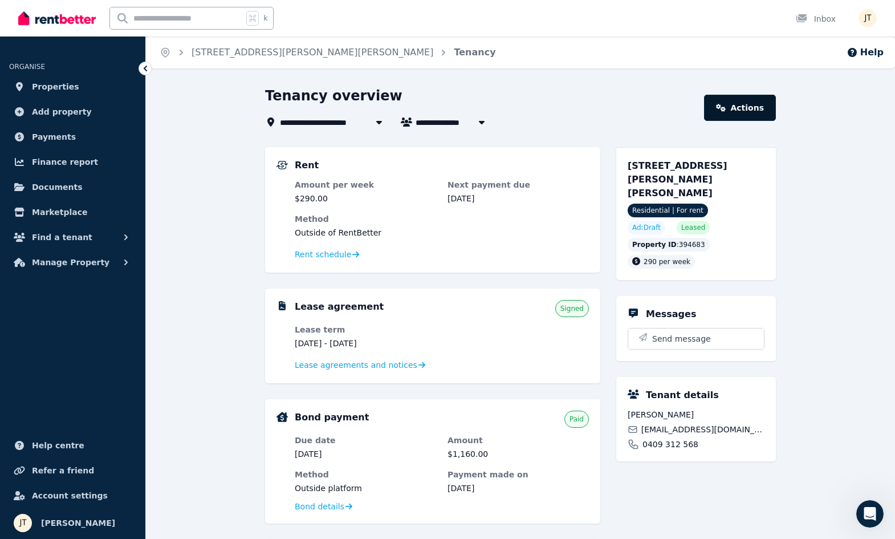
click at [750, 108] on link "Actions" at bounding box center [740, 108] width 72 height 26
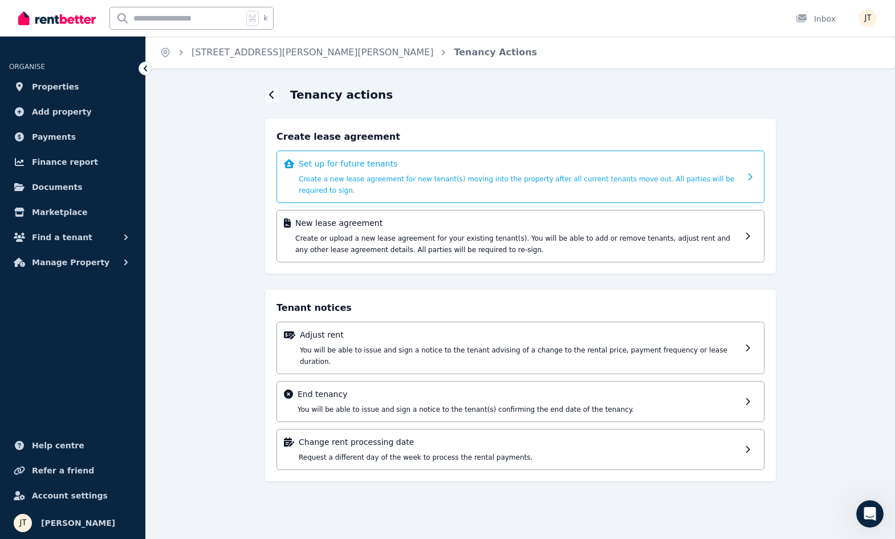
click at [579, 182] on span "Create a new lease agreement for new tenant(s) moving into the property after a…" at bounding box center [517, 184] width 436 height 19
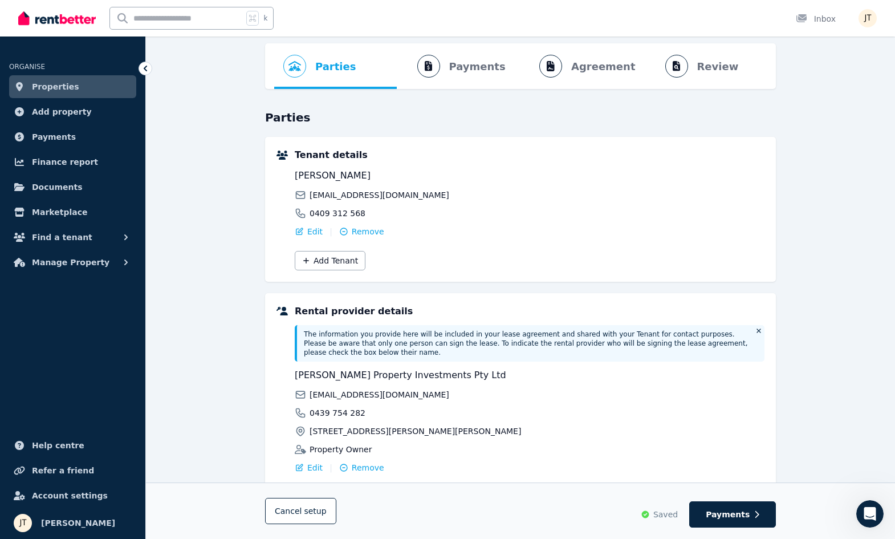
scroll to position [44, 0]
click at [726, 510] on span "Payments" at bounding box center [728, 514] width 44 height 11
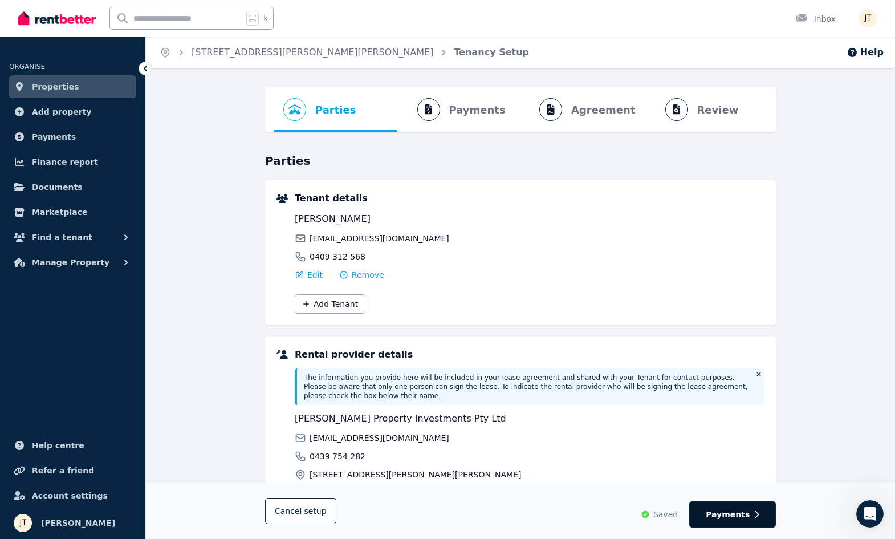
select select "**********"
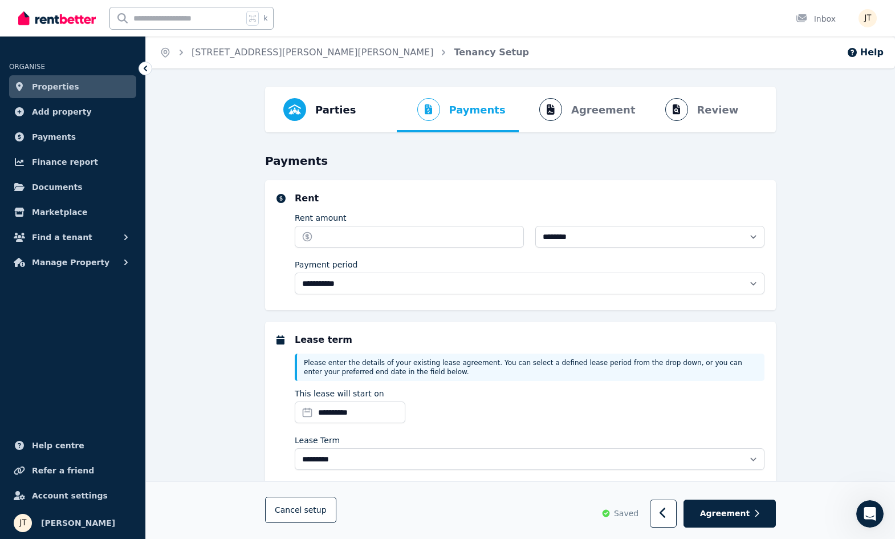
select select "**********"
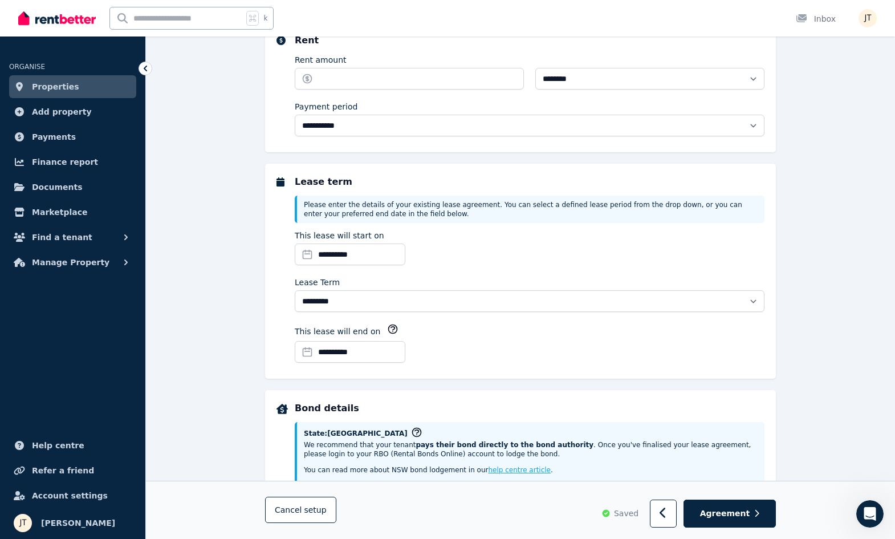
scroll to position [178, 0]
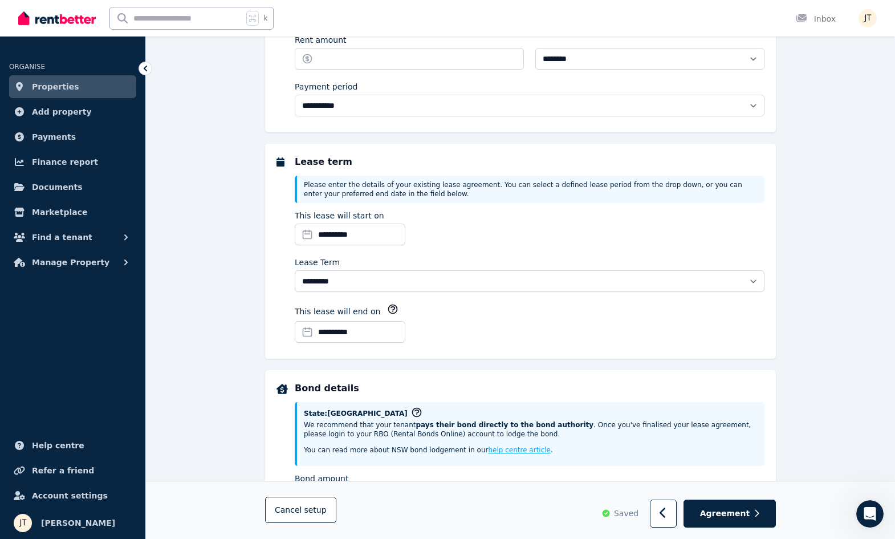
click at [93, 89] on link "Properties" at bounding box center [72, 86] width 127 height 23
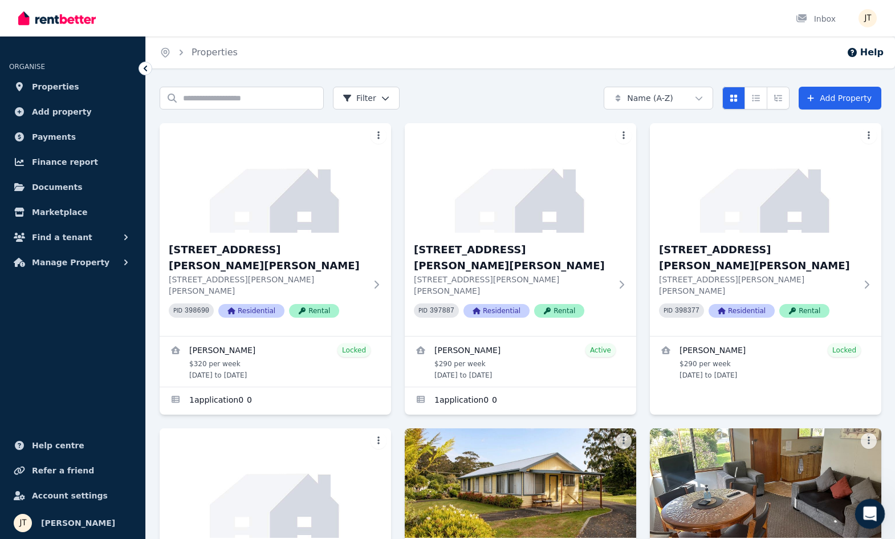
click at [876, 512] on div "Open Intercom Messenger" at bounding box center [869, 512] width 38 height 38
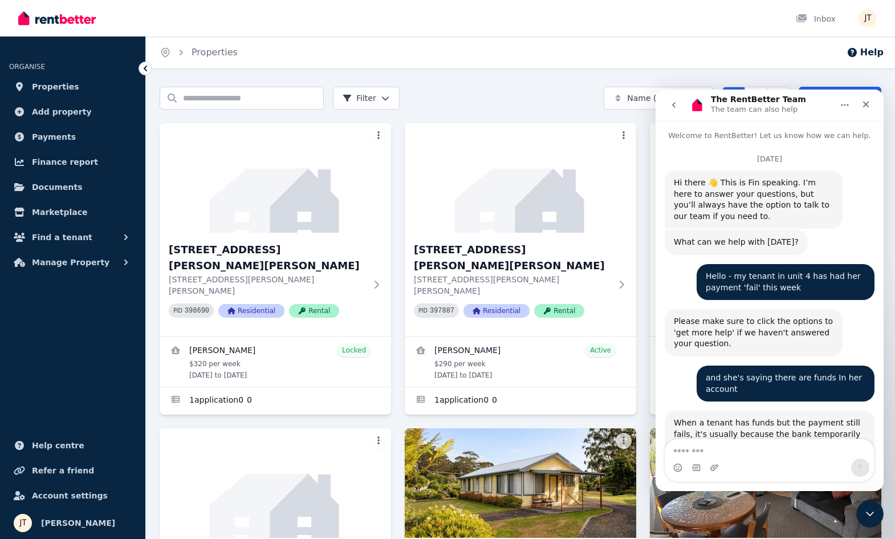
click at [728, 457] on textarea "Message…" at bounding box center [769, 448] width 209 height 19
click at [700, 450] on textarea "Message…" at bounding box center [769, 448] width 209 height 19
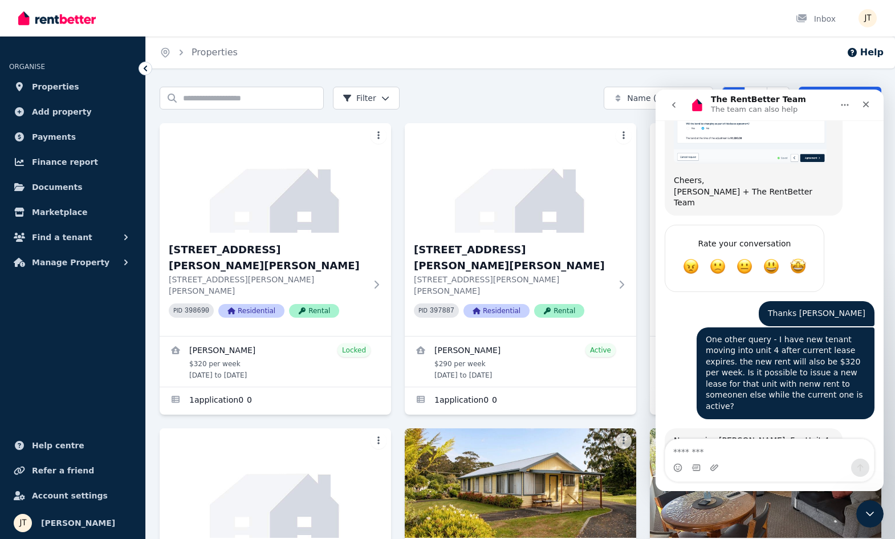
click at [700, 450] on textarea "Message…" at bounding box center [769, 448] width 209 height 19
type textarea "********"
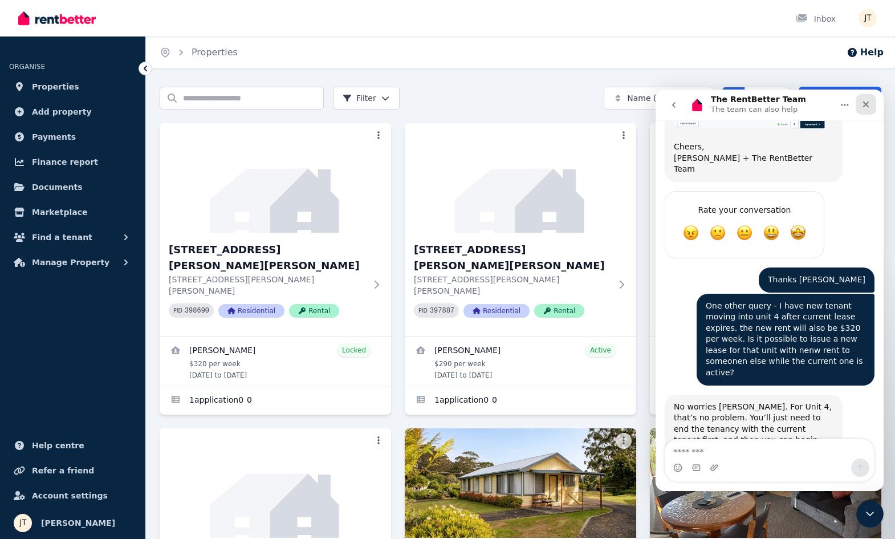
click at [871, 106] on div "Close" at bounding box center [866, 104] width 21 height 21
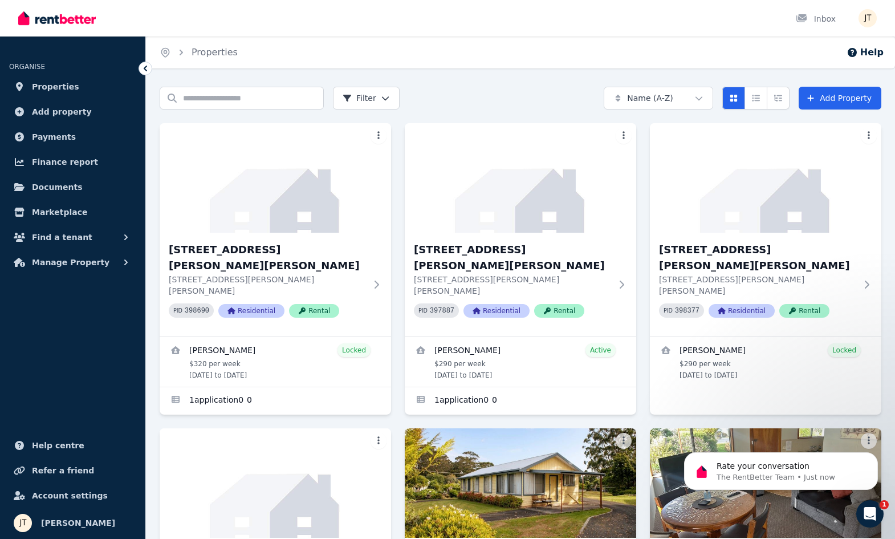
scroll to position [6702, 0]
click at [66, 84] on span "Properties" at bounding box center [55, 87] width 47 height 14
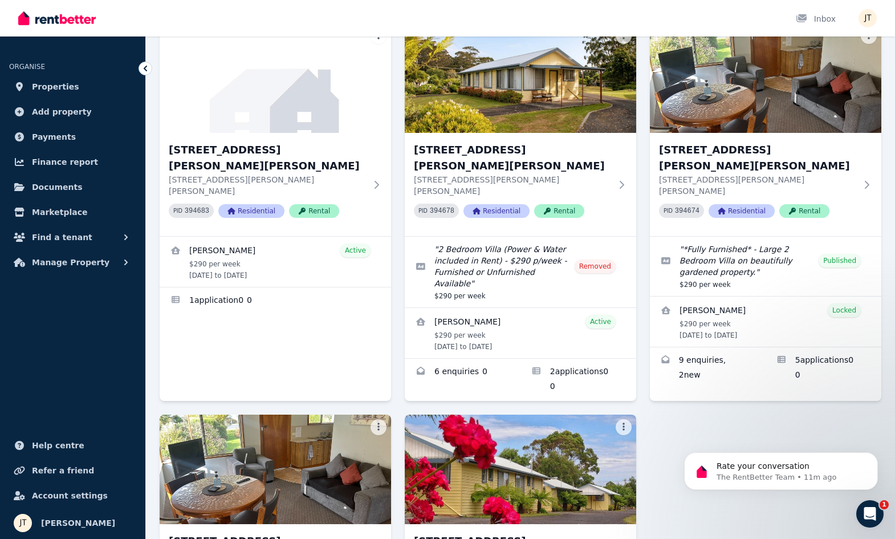
scroll to position [403, 0]
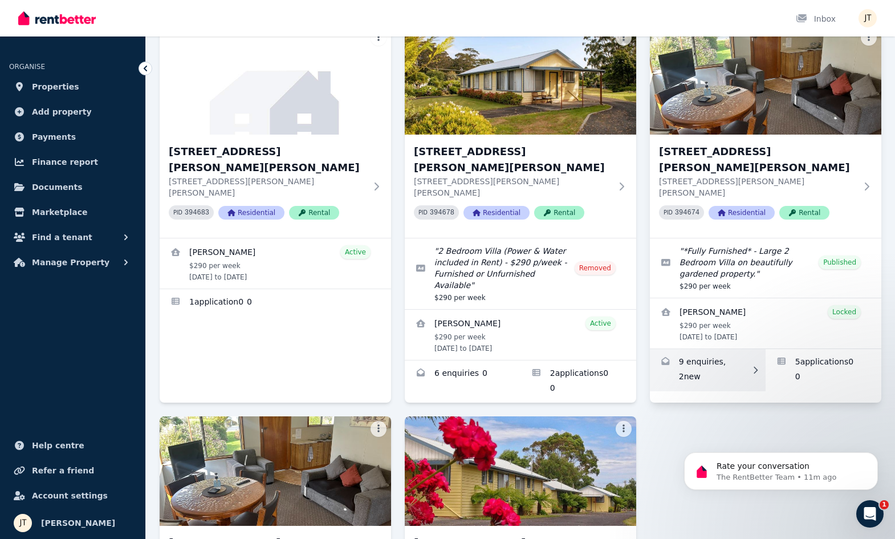
click at [692, 349] on link "Enquiries for 6/21 Andrew St, Strahan" at bounding box center [708, 370] width 116 height 42
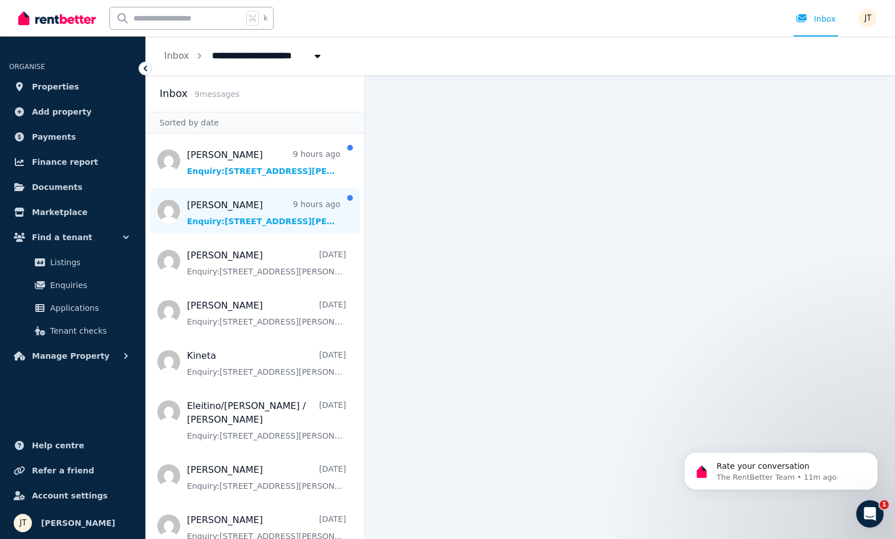
click at [269, 206] on span "Message list" at bounding box center [255, 211] width 218 height 46
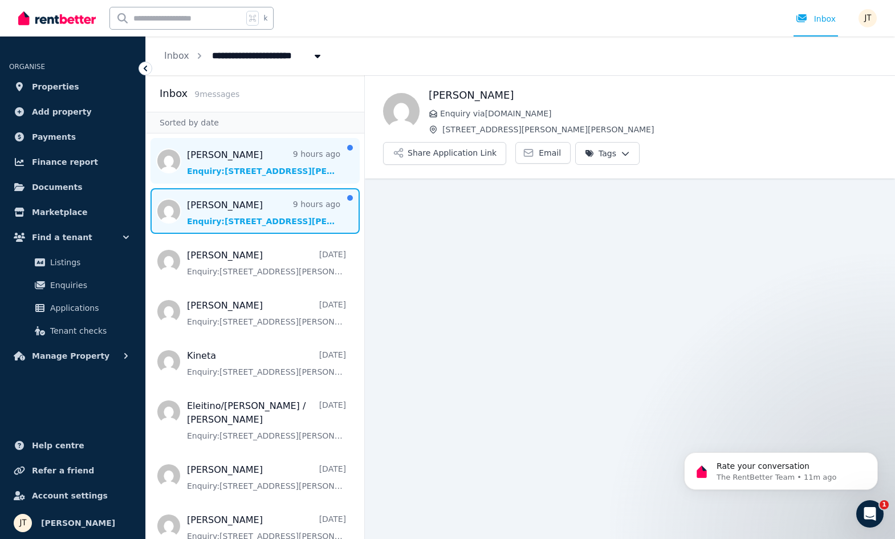
click at [251, 165] on span "Message list" at bounding box center [255, 161] width 218 height 46
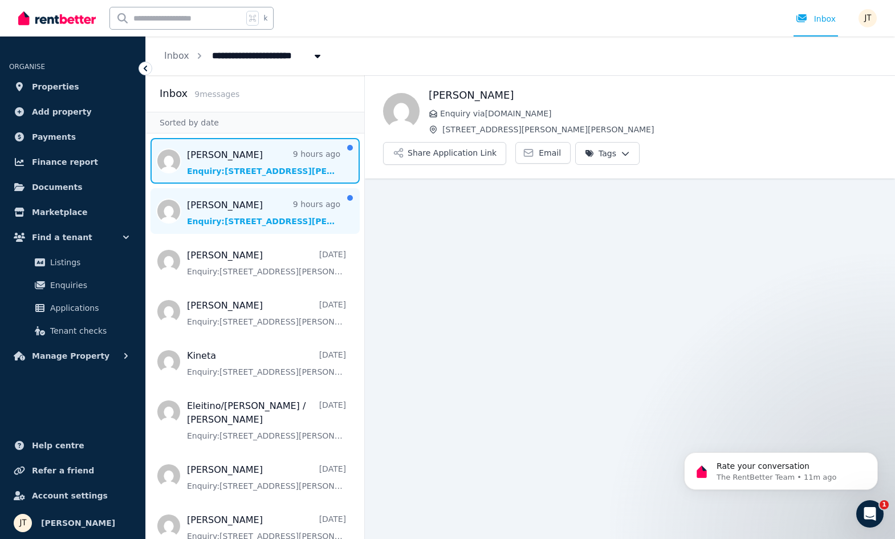
click at [290, 226] on span "Message list" at bounding box center [255, 211] width 218 height 46
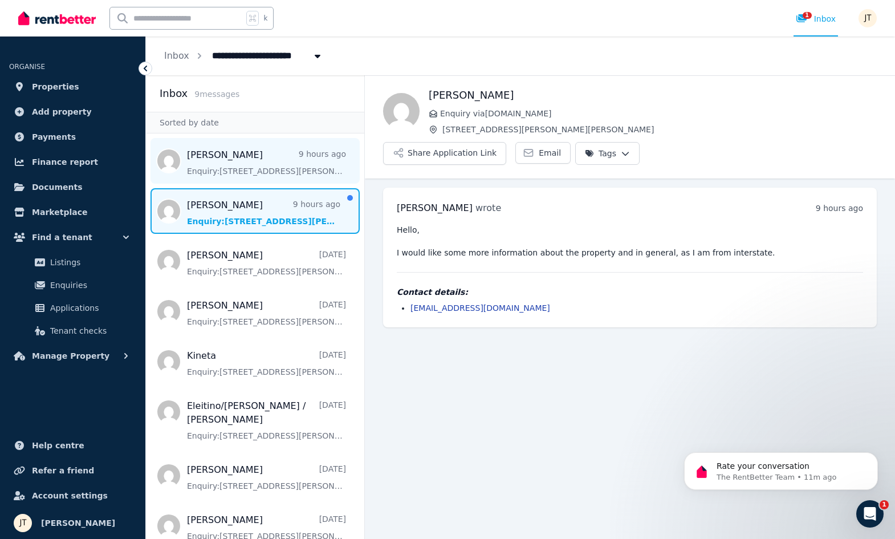
click at [236, 164] on span "Message list" at bounding box center [255, 161] width 218 height 46
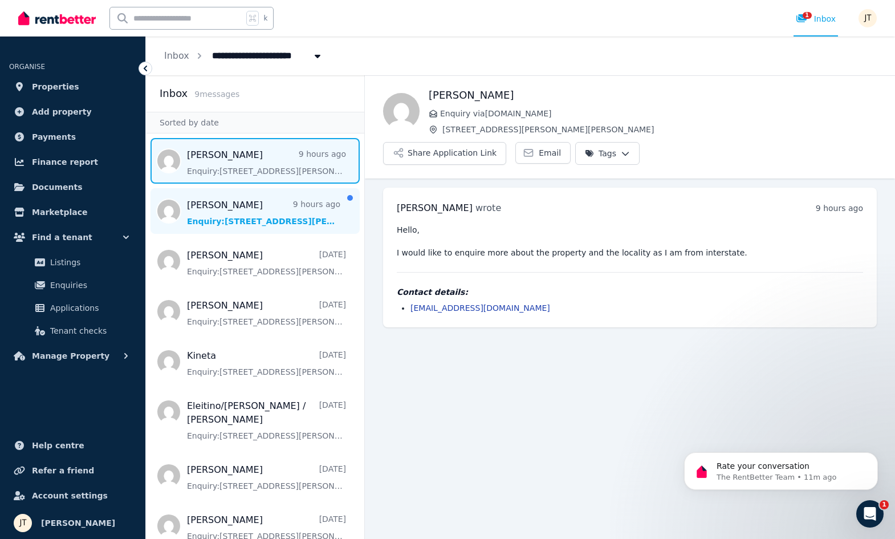
click at [245, 201] on span "Message list" at bounding box center [255, 211] width 218 height 46
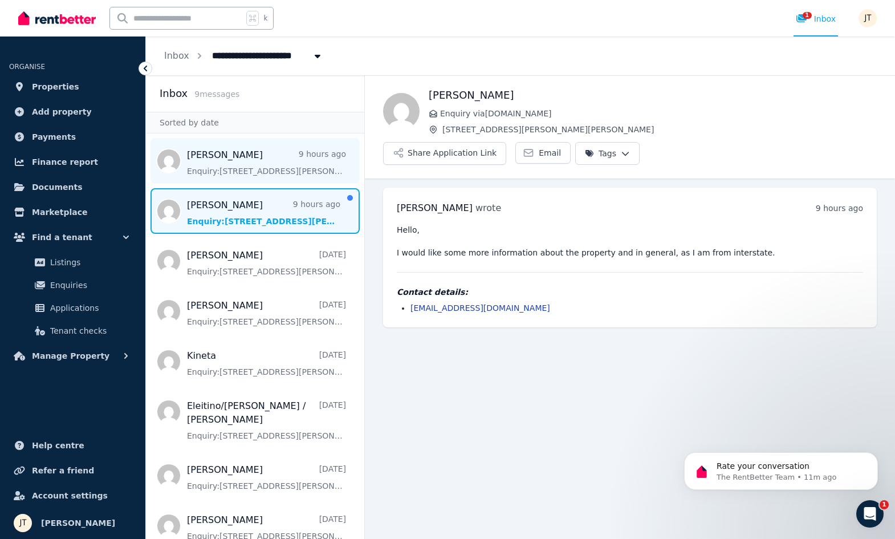
click at [252, 165] on span "Message list" at bounding box center [255, 161] width 218 height 46
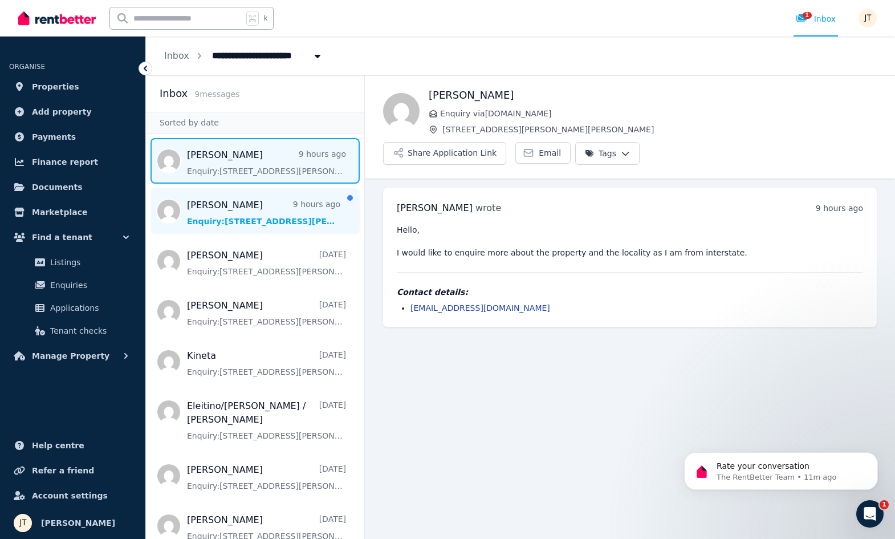
click at [257, 196] on span "Message list" at bounding box center [255, 211] width 218 height 46
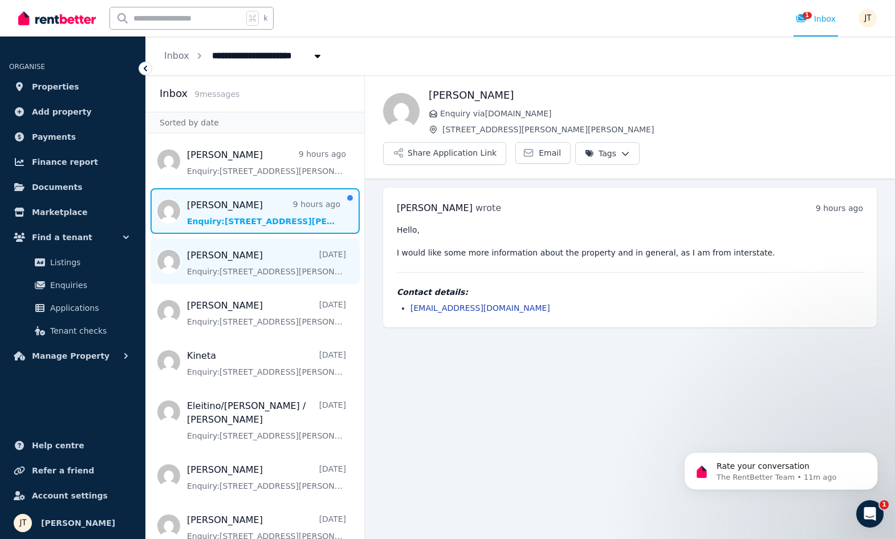
click at [273, 261] on span "Message list" at bounding box center [255, 261] width 218 height 46
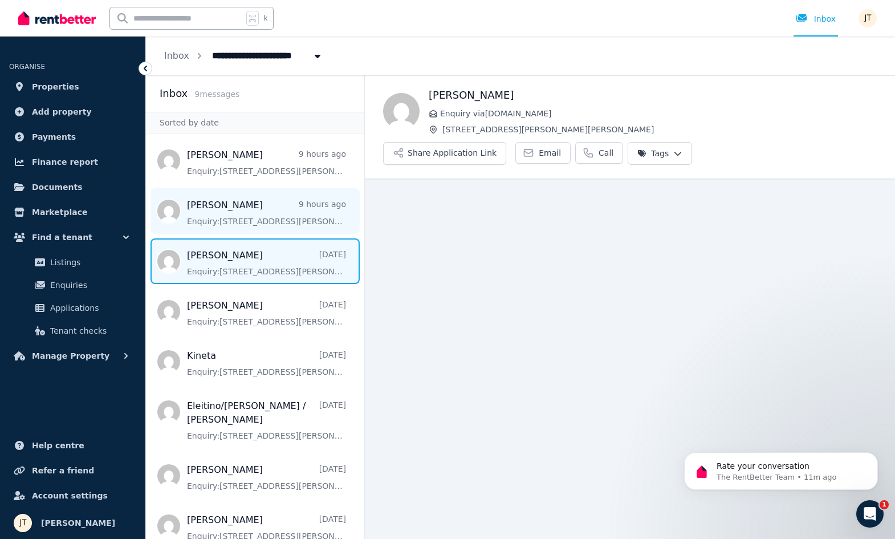
click at [273, 212] on span "Message list" at bounding box center [255, 211] width 218 height 46
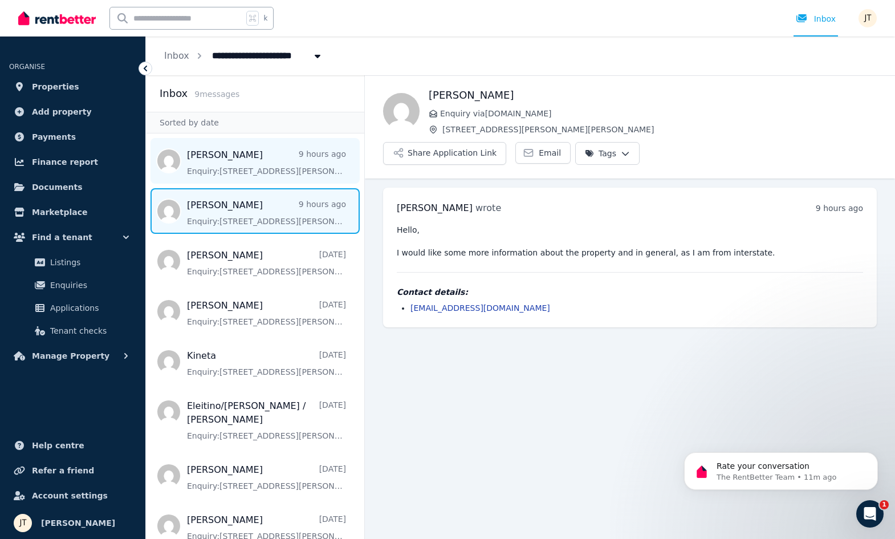
click at [255, 144] on span "Message list" at bounding box center [255, 161] width 218 height 46
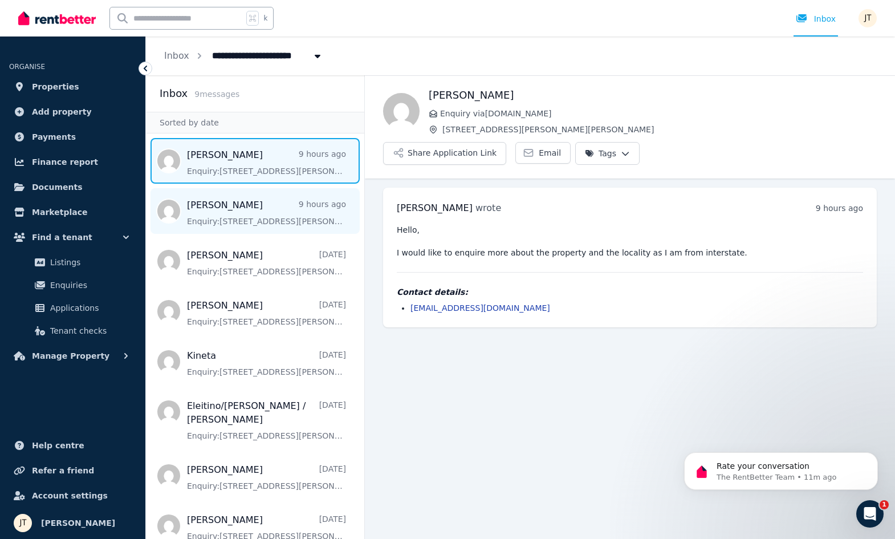
click at [271, 196] on span "Message list" at bounding box center [255, 211] width 218 height 46
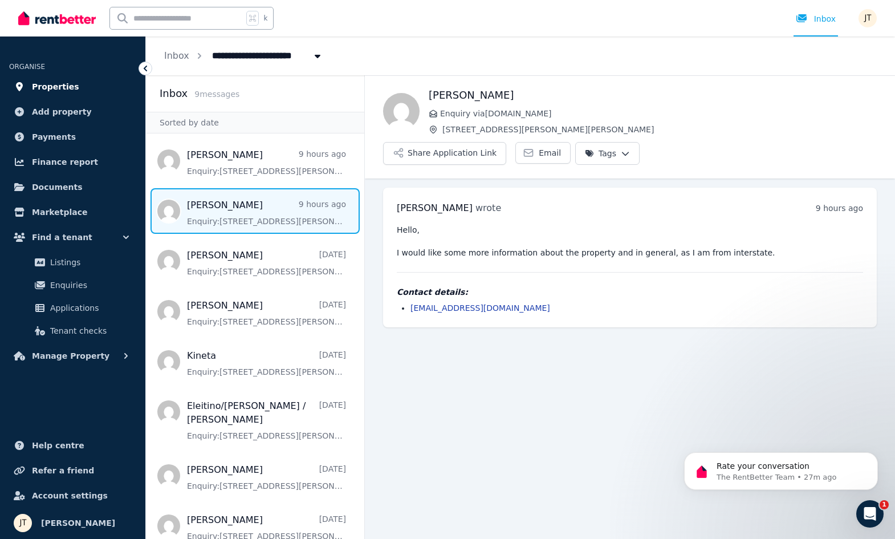
click at [55, 88] on span "Properties" at bounding box center [55, 87] width 47 height 14
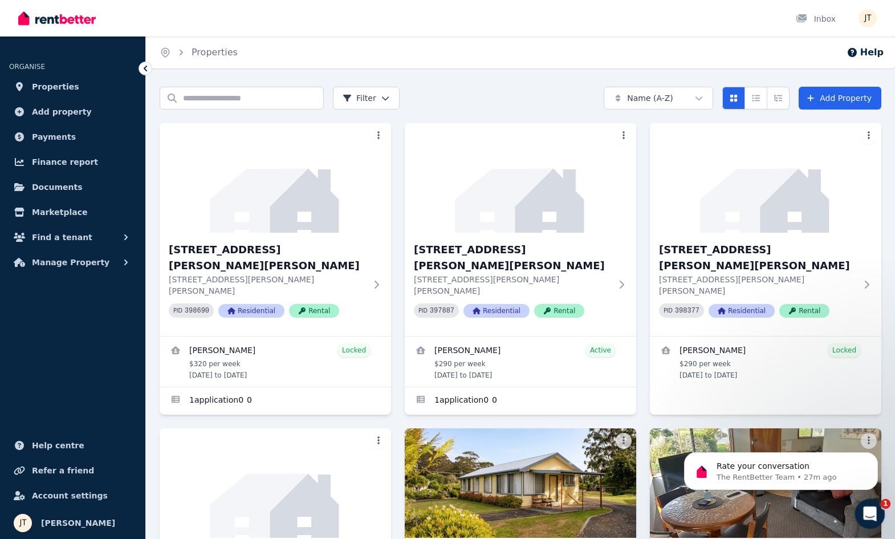
click at [870, 512] on icon "Open Intercom Messenger" at bounding box center [869, 512] width 8 height 9
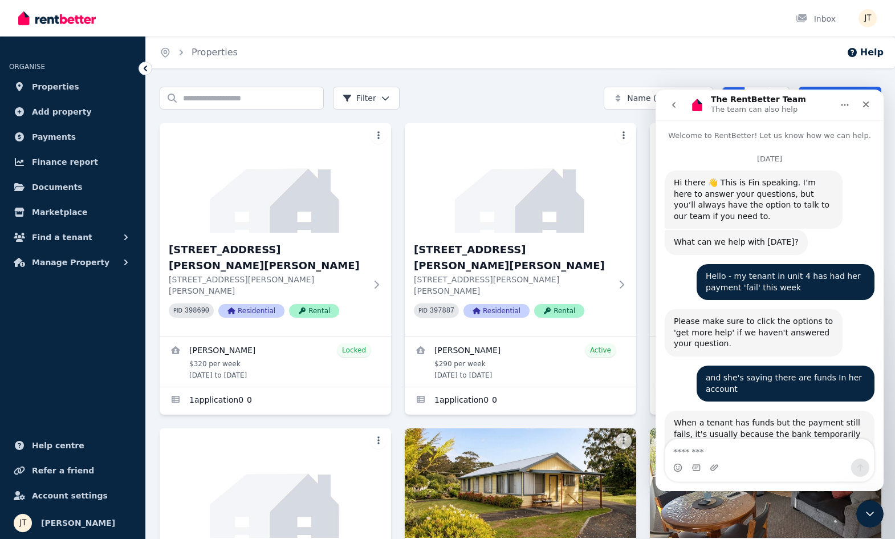
click at [521, 70] on div "Home Properties Help Search properties Filter Name (A-Z) Add Property [STREET_A…" at bounding box center [447, 269] width 895 height 539
click at [866, 103] on icon "Close" at bounding box center [866, 104] width 9 height 9
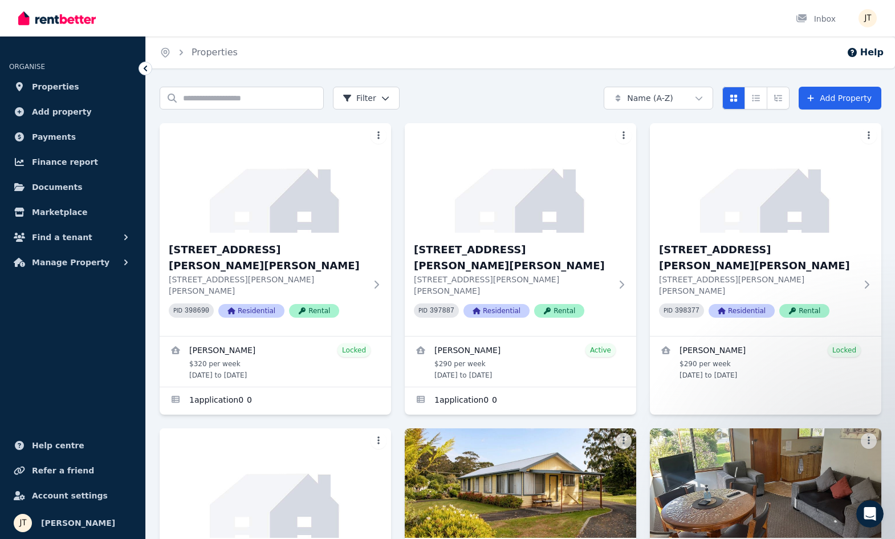
scroll to position [6835, 0]
